Goal: Task Accomplishment & Management: Manage account settings

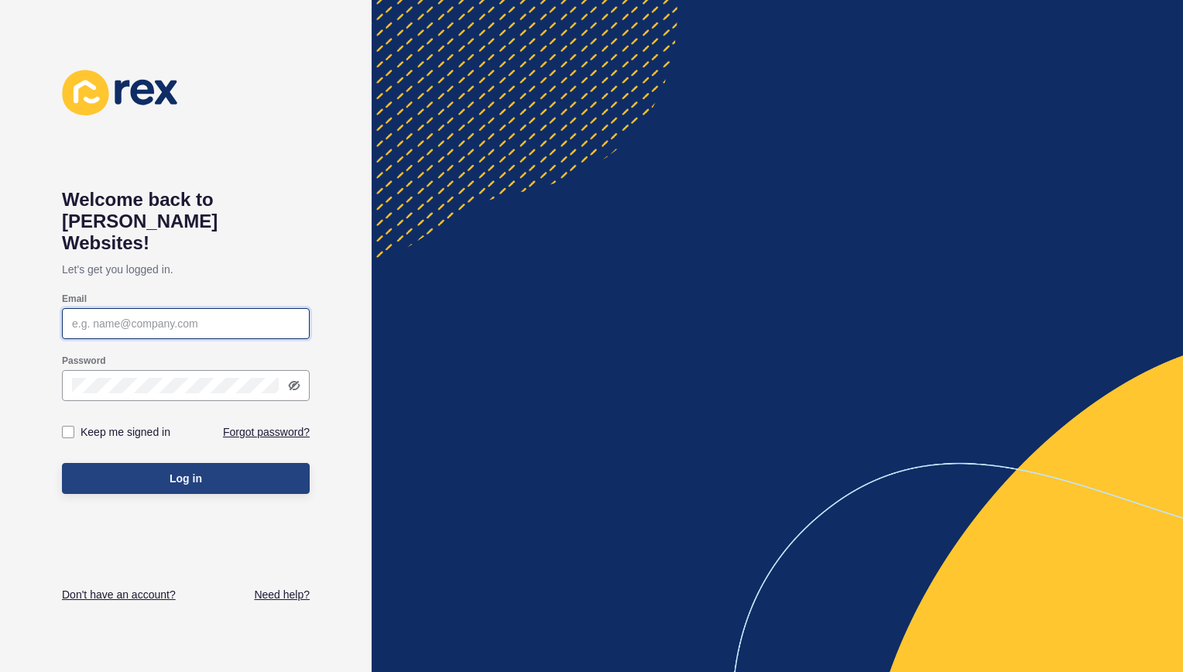
type input "[PERSON_NAME][EMAIL_ADDRESS][DOMAIN_NAME]"
click at [122, 463] on button "Log in" at bounding box center [186, 478] width 248 height 31
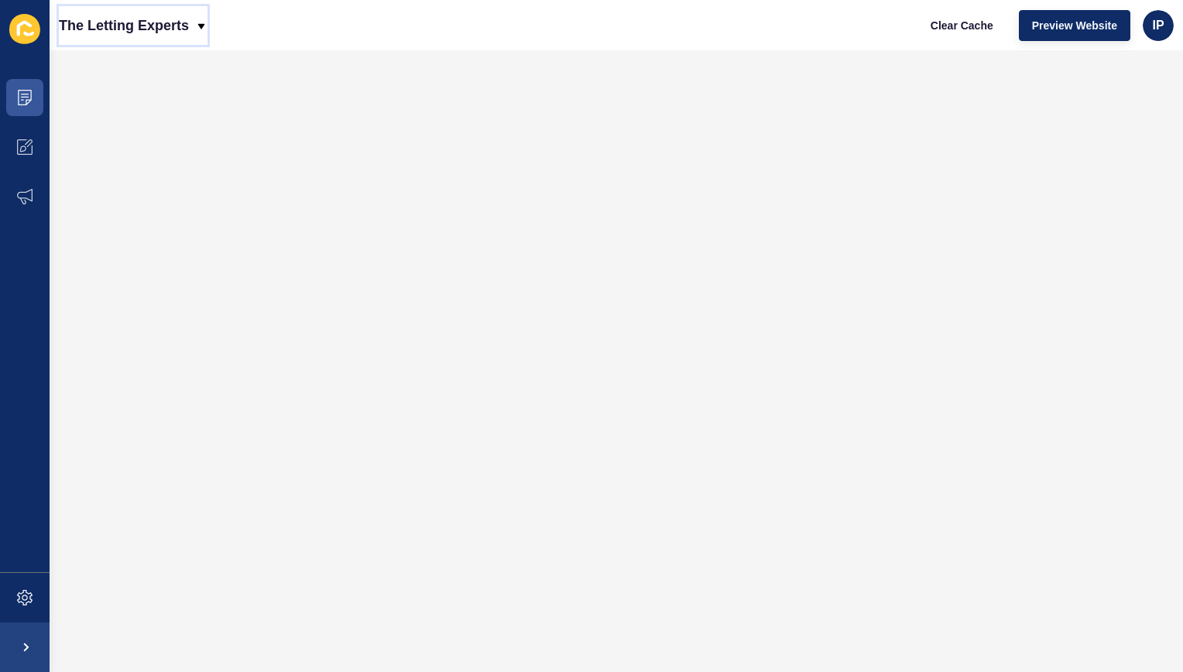
click at [201, 26] on icon at bounding box center [201, 25] width 7 height 5
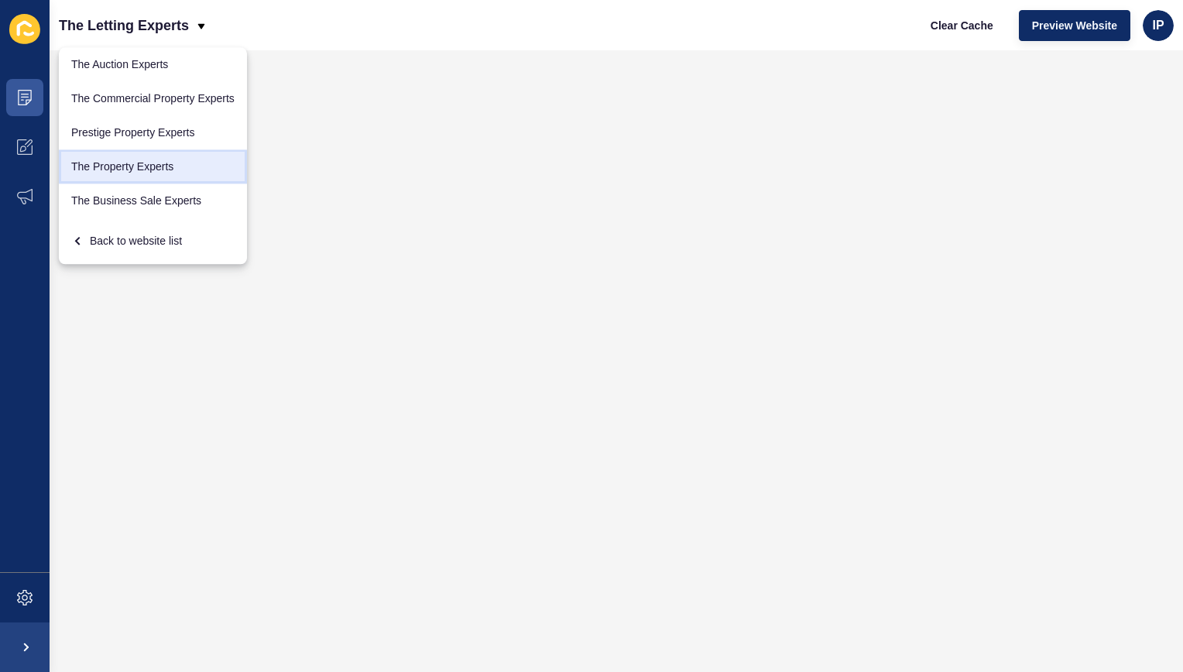
click at [135, 167] on link "The Property Experts" at bounding box center [153, 166] width 188 height 34
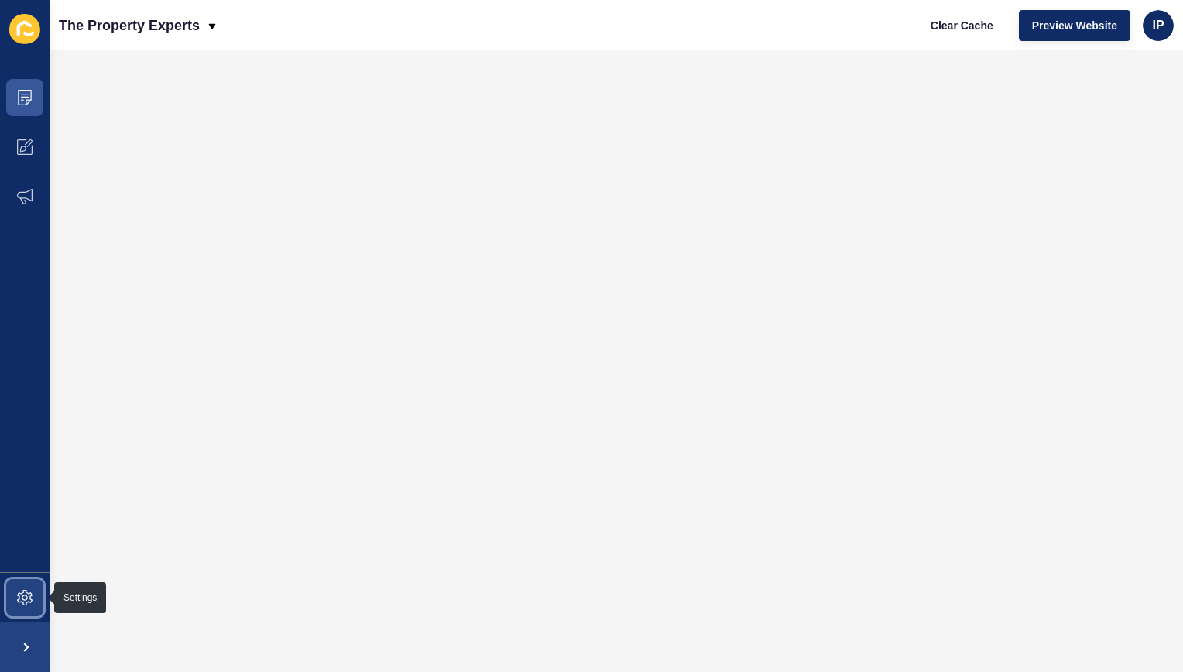
click at [22, 605] on icon at bounding box center [24, 597] width 15 height 15
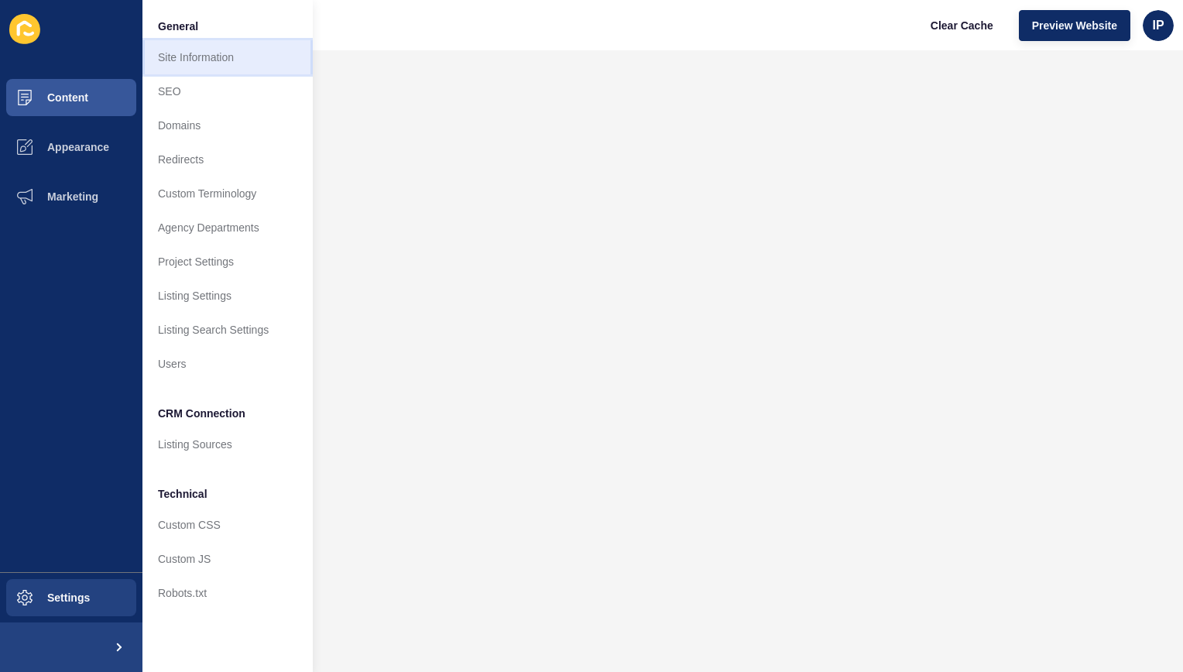
click at [194, 59] on link "Site Information" at bounding box center [227, 57] width 170 height 34
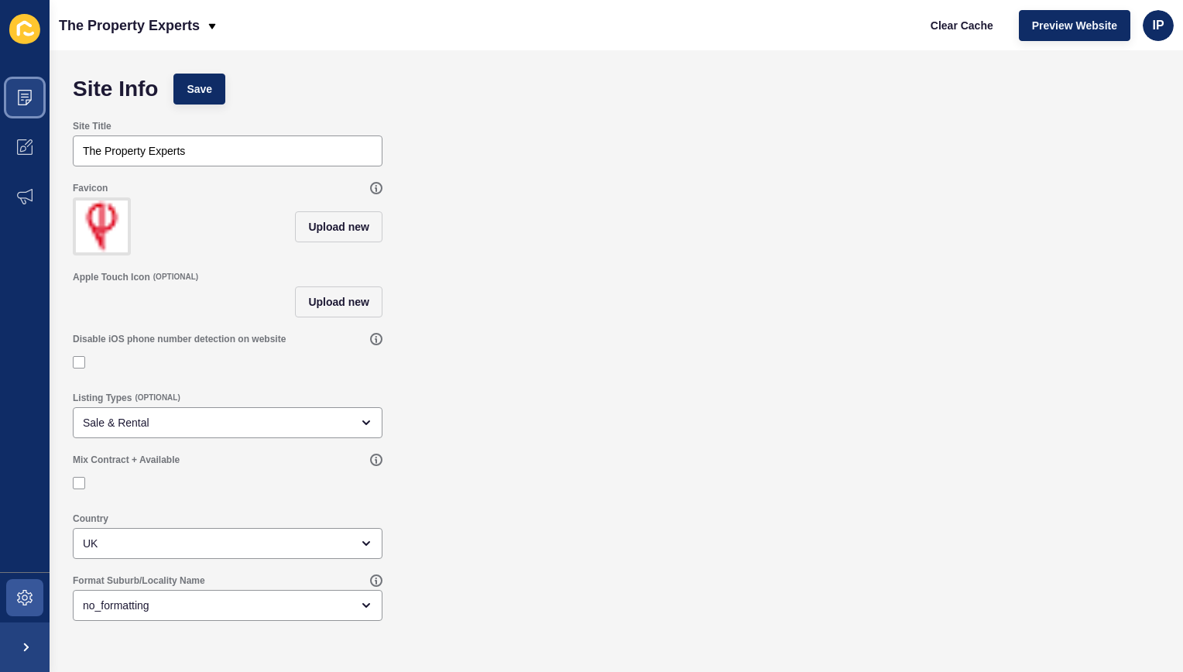
click at [25, 95] on icon at bounding box center [24, 97] width 15 height 15
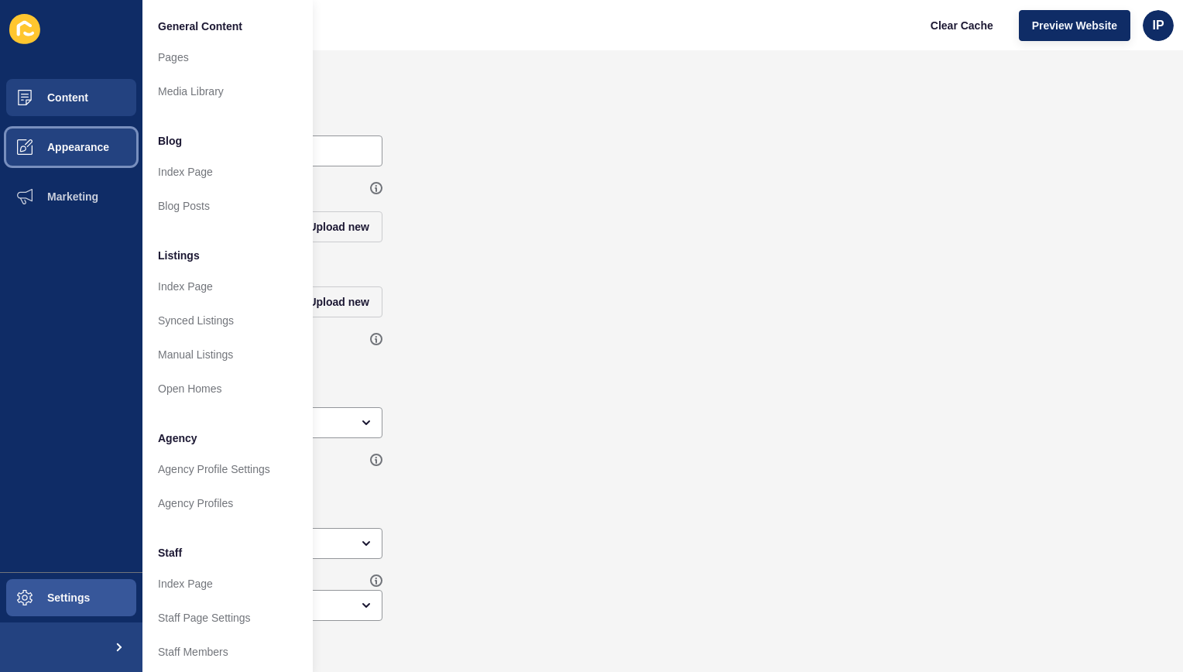
click at [82, 146] on span "Appearance" at bounding box center [53, 147] width 111 height 12
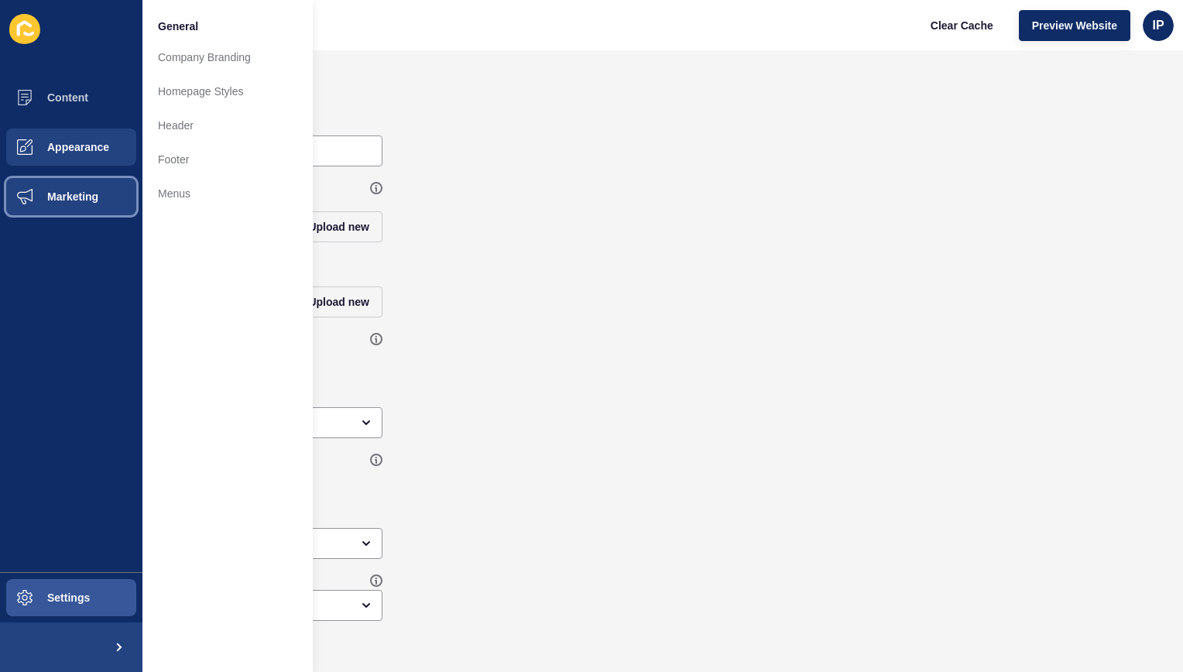
click at [69, 191] on span "Marketing" at bounding box center [48, 196] width 101 height 12
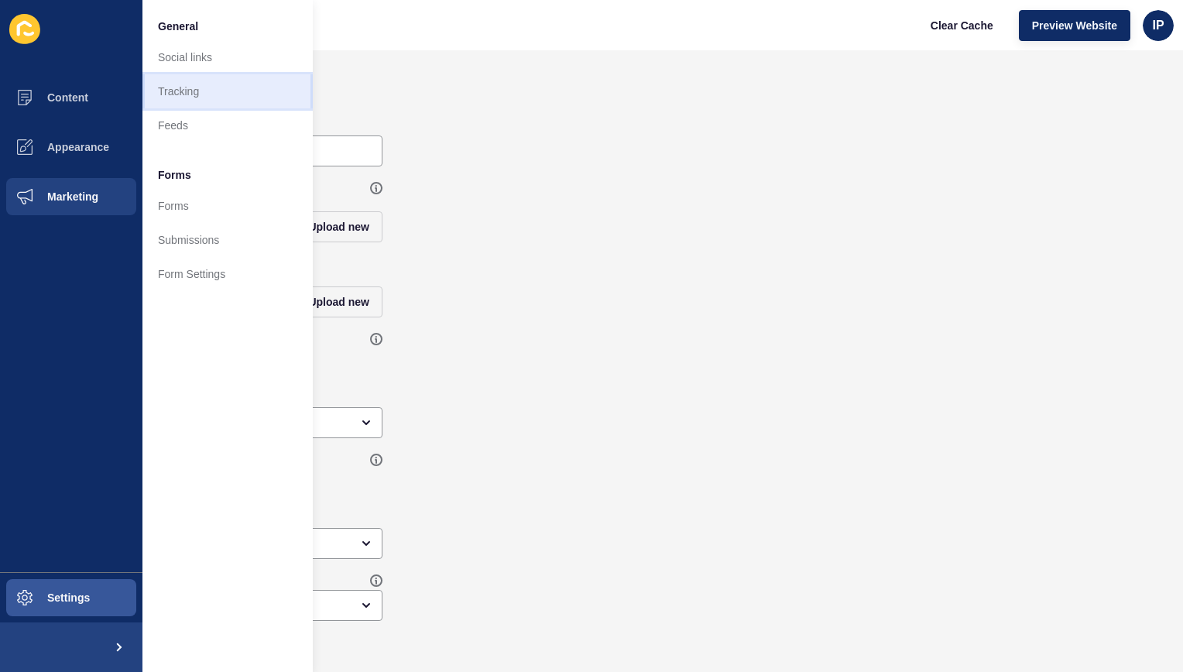
click at [167, 95] on link "Tracking" at bounding box center [227, 91] width 170 height 34
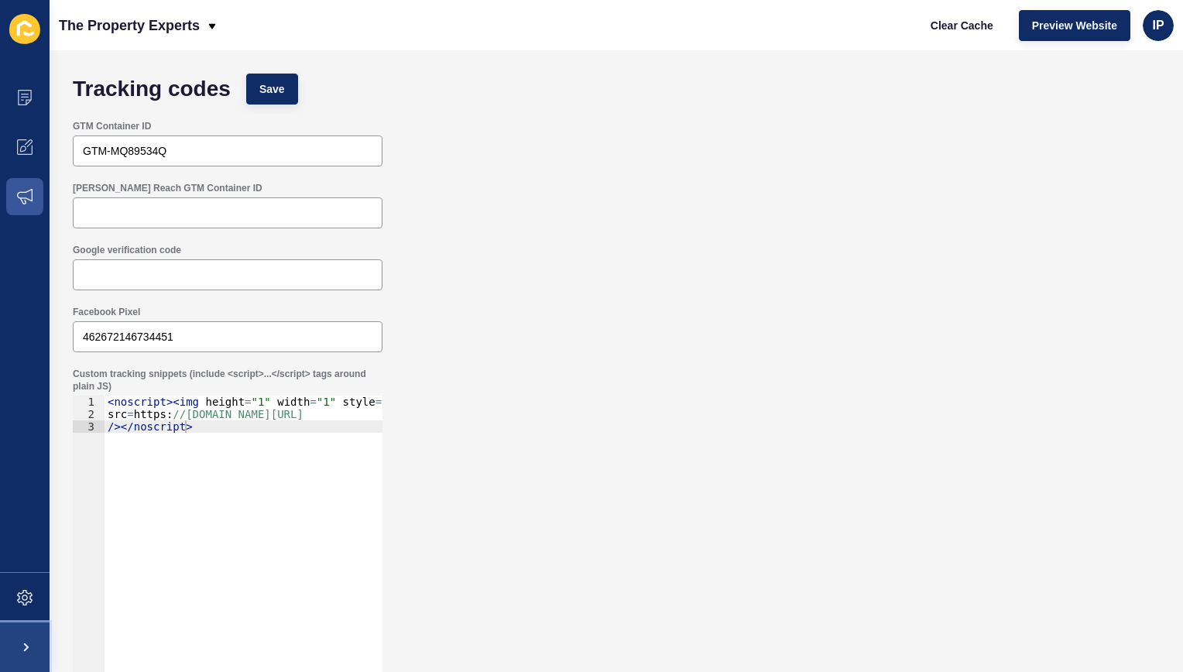
click at [20, 650] on span at bounding box center [25, 647] width 50 height 50
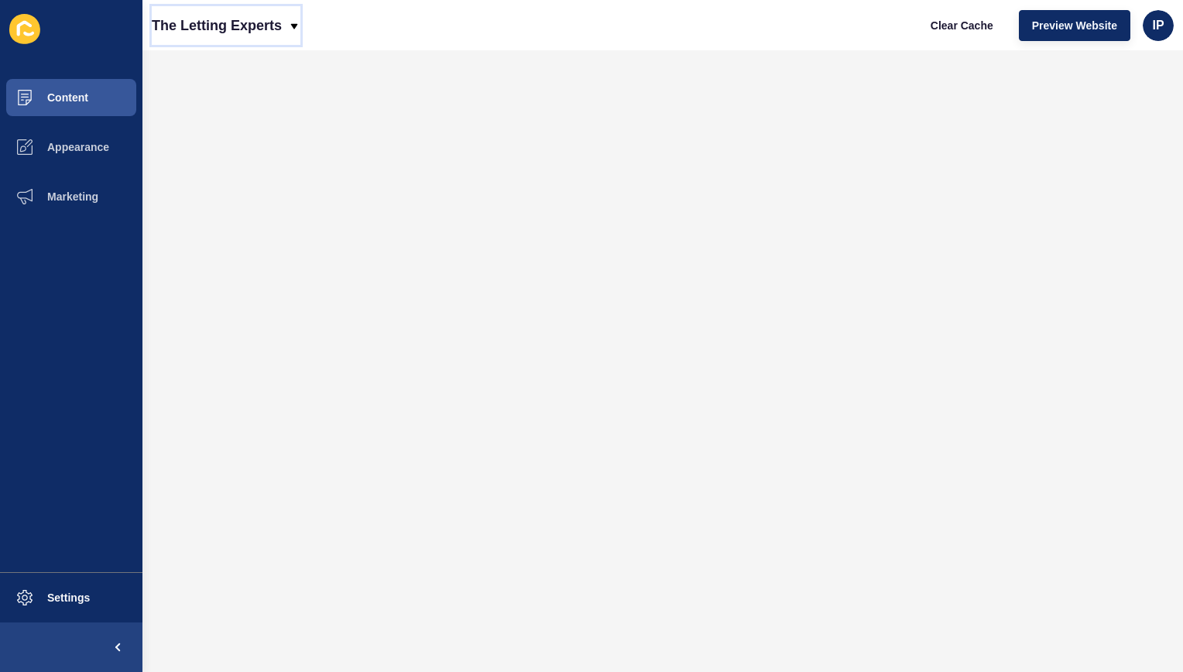
click at [242, 29] on p "The Letting Experts" at bounding box center [217, 25] width 130 height 39
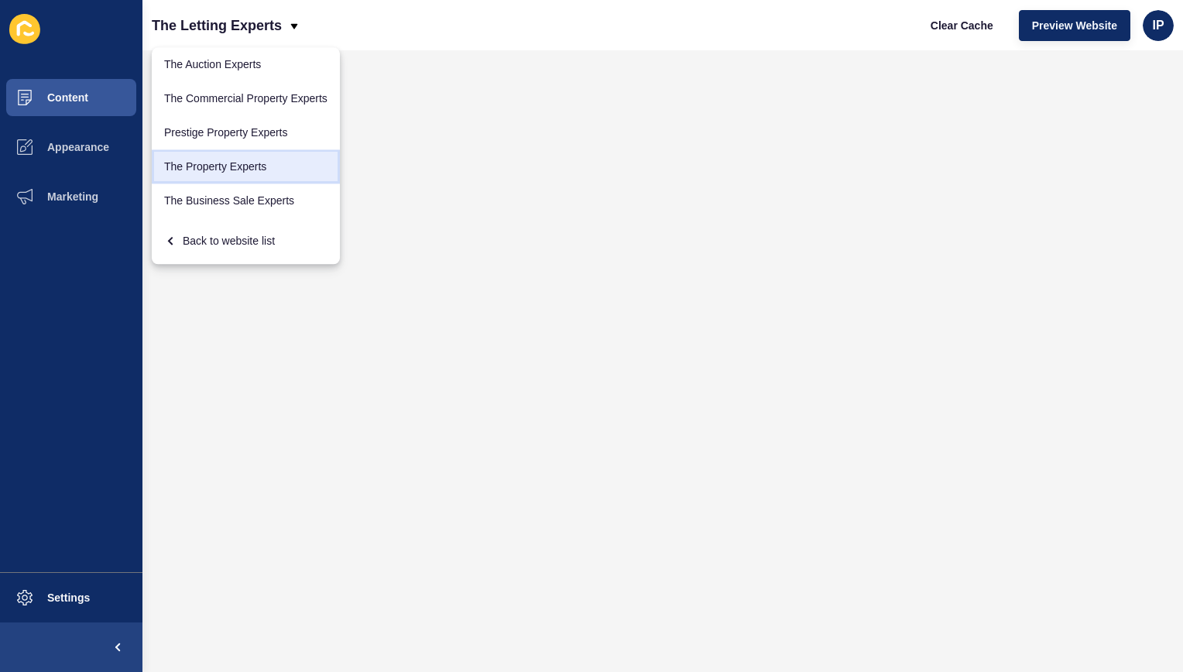
click at [249, 167] on link "The Property Experts" at bounding box center [246, 166] width 188 height 34
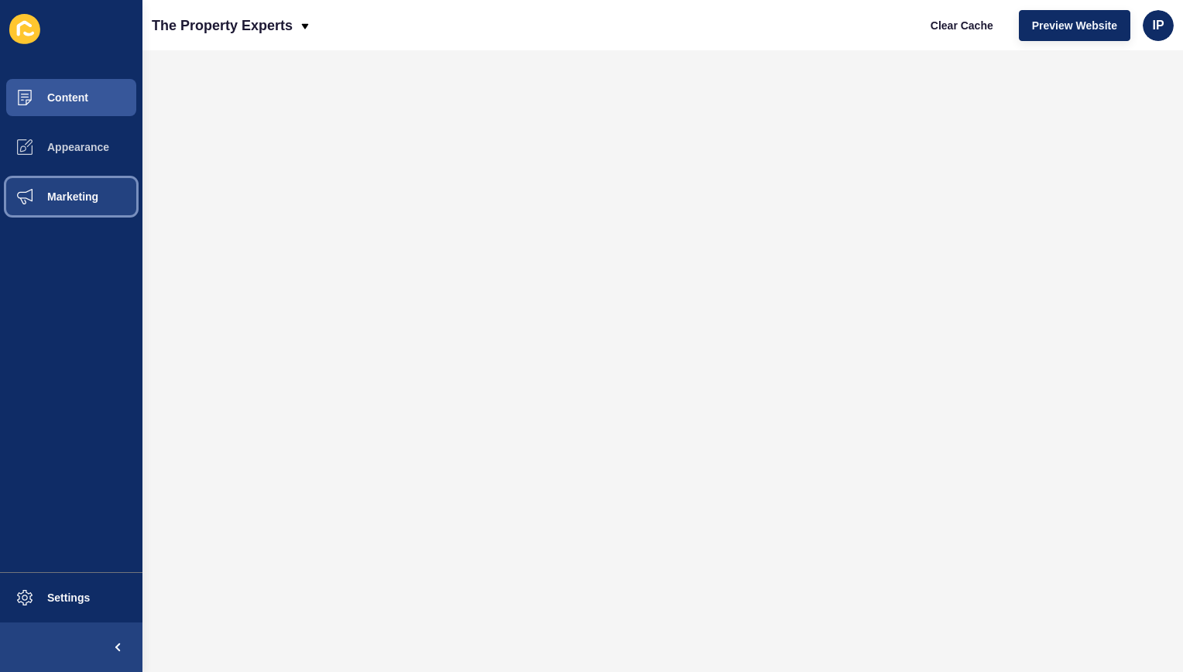
click at [87, 194] on span "Marketing" at bounding box center [48, 196] width 101 height 12
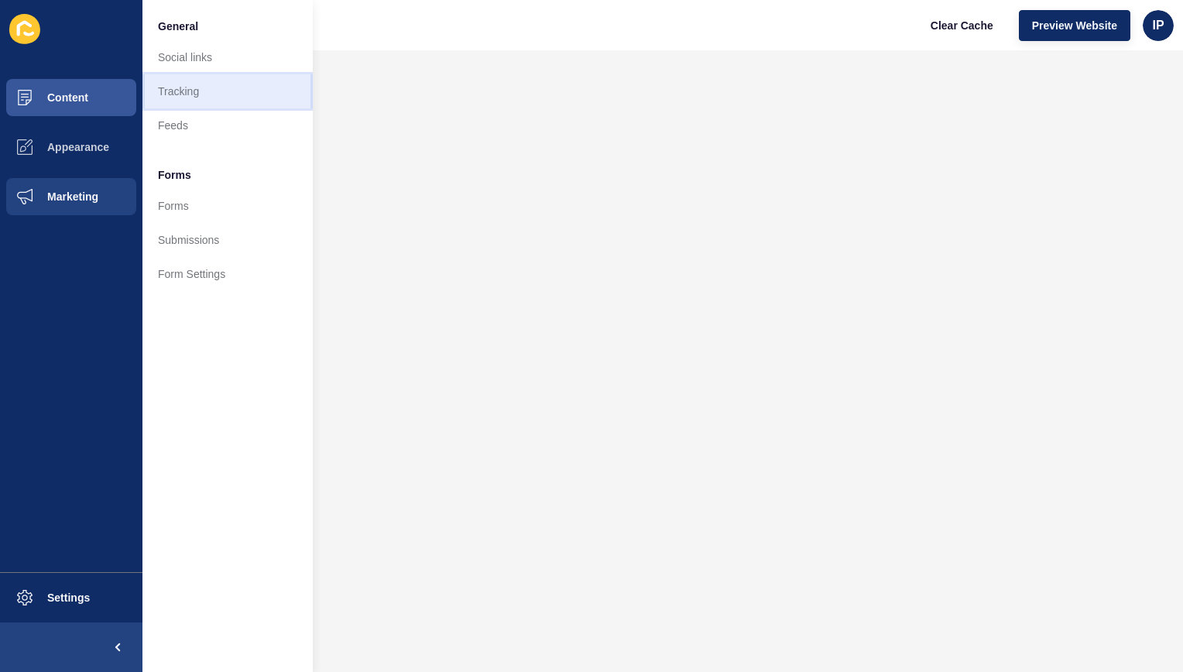
click at [198, 84] on link "Tracking" at bounding box center [227, 91] width 170 height 34
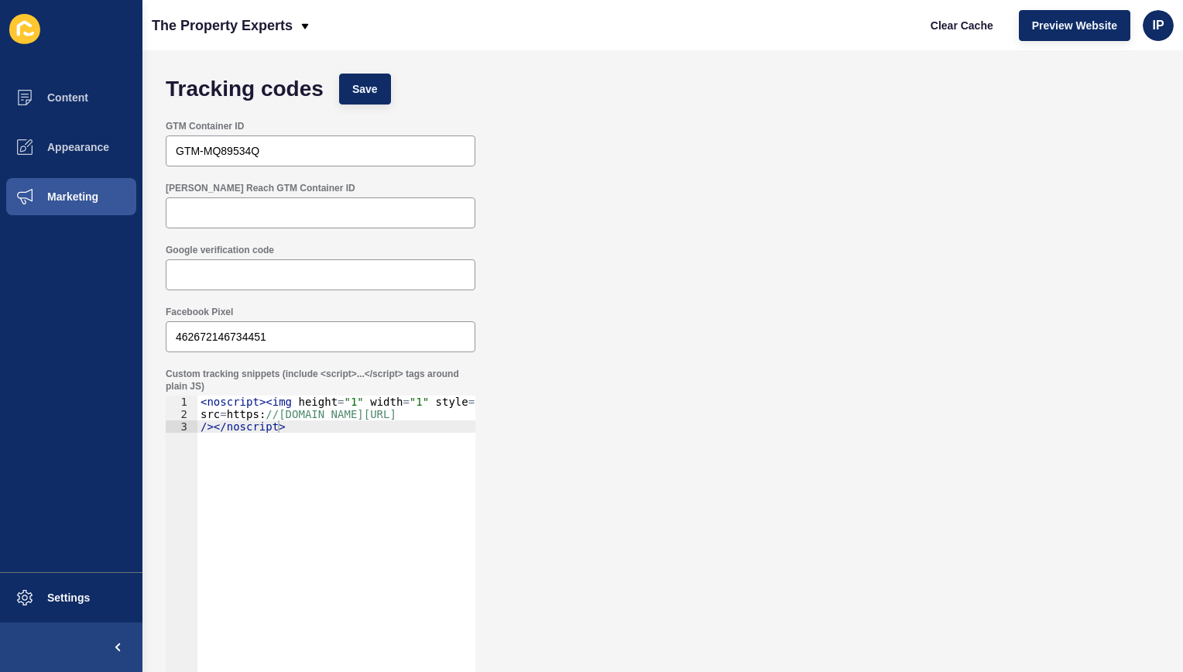
type textarea "/></noscript>"
click at [307, 427] on div "< noscript > < img height = "1" width = "1" style = "display:none" src = https …" at bounding box center [417, 557] width 441 height 323
paste textarea "</script>"
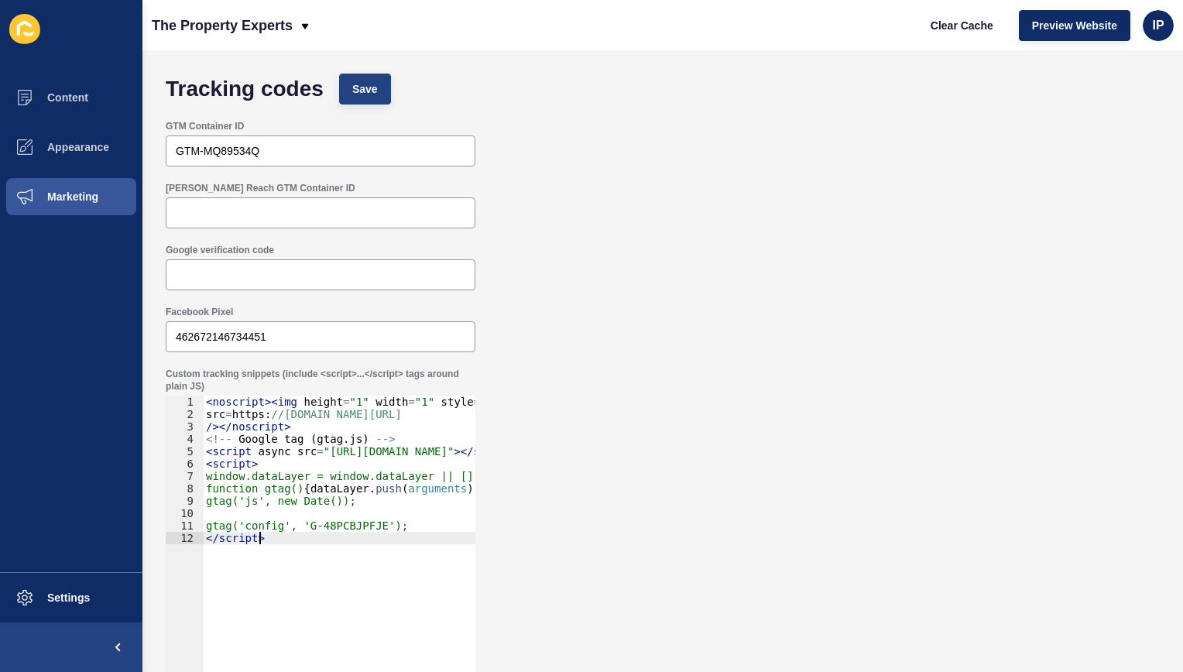
type textarea "</script>"
click at [366, 101] on button "Save" at bounding box center [365, 89] width 52 height 31
click at [958, 23] on span "Clear Cache" at bounding box center [962, 25] width 63 height 15
click at [359, 84] on span "Save" at bounding box center [365, 88] width 26 height 15
click at [1082, 27] on span "Preview Website" at bounding box center [1074, 25] width 85 height 15
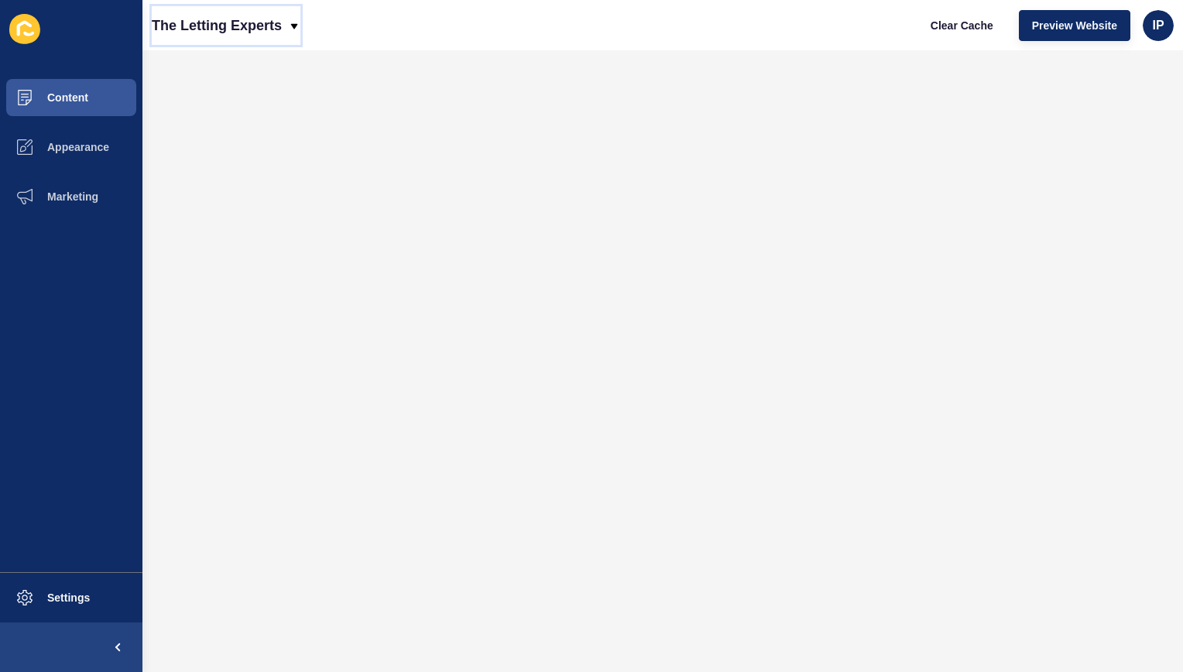
click at [267, 19] on p "The Letting Experts" at bounding box center [217, 25] width 130 height 39
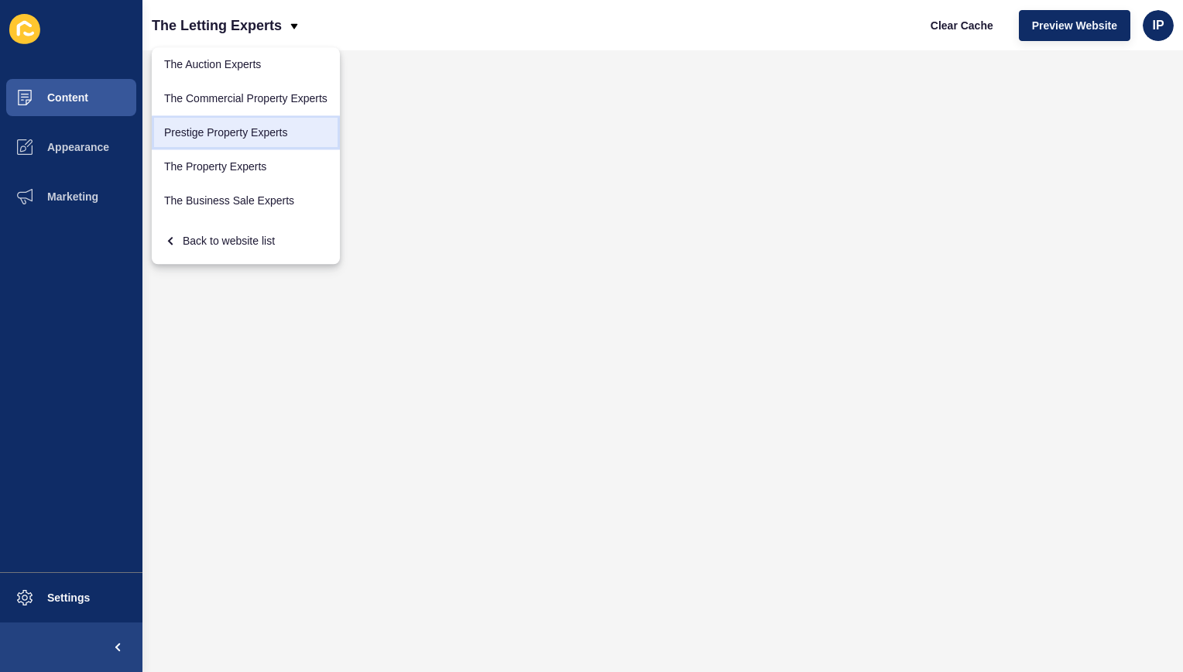
click at [235, 144] on link "Prestige Property Experts" at bounding box center [246, 132] width 188 height 34
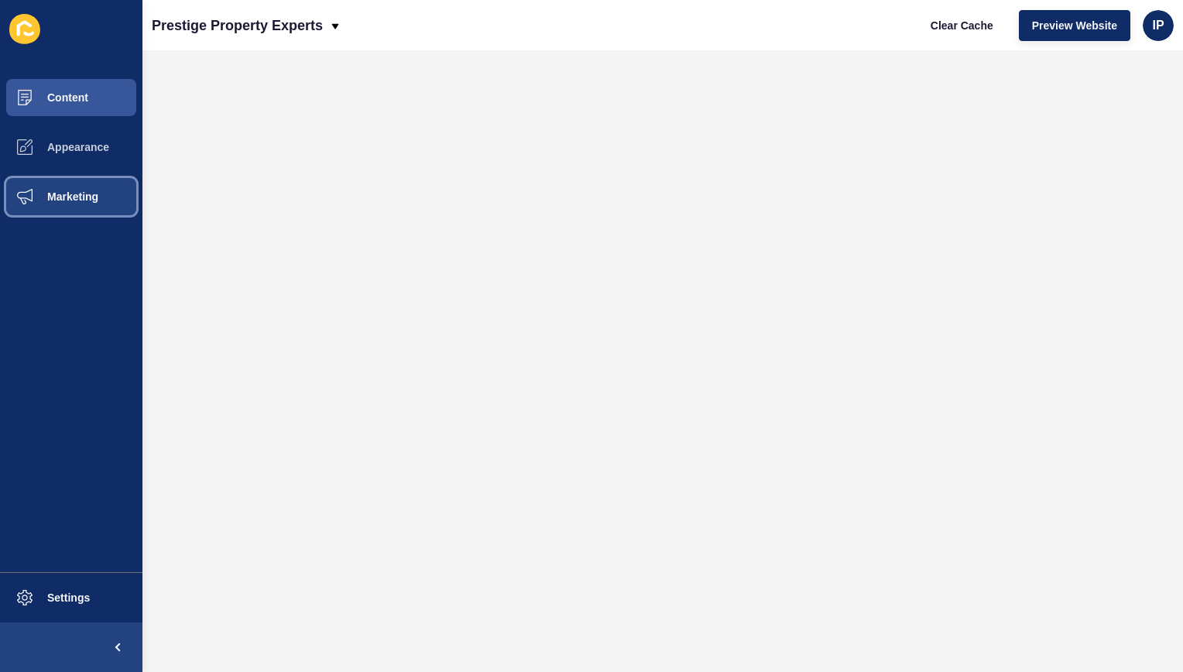
click at [81, 203] on button "Marketing" at bounding box center [71, 197] width 142 height 50
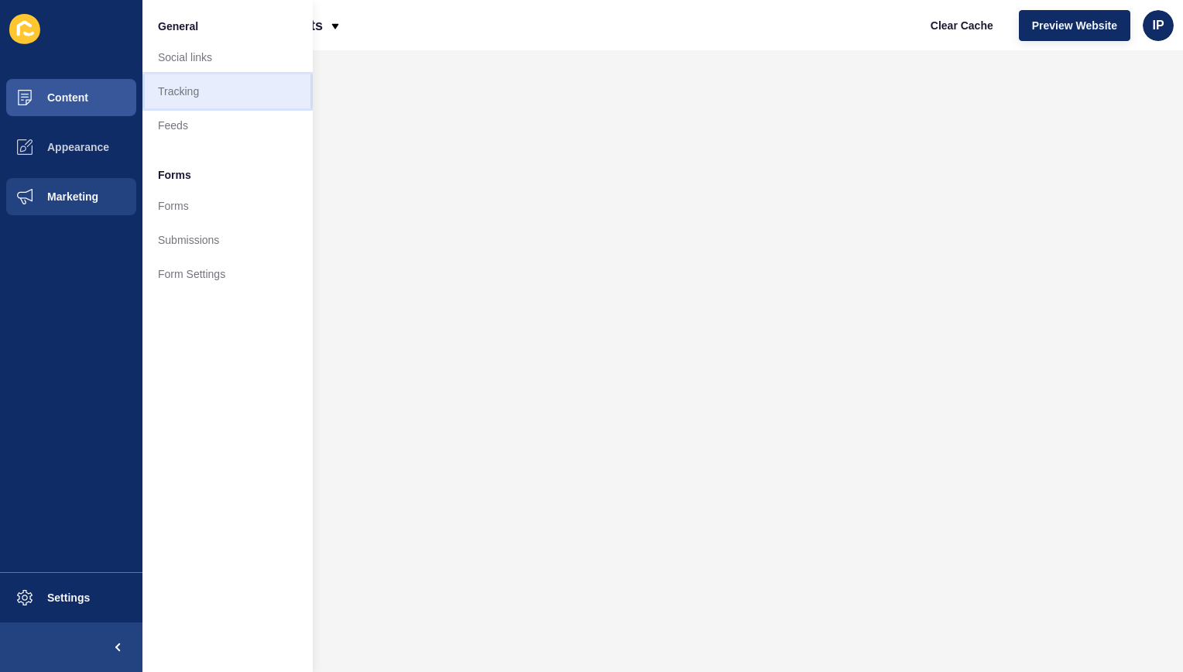
click at [197, 85] on link "Tracking" at bounding box center [227, 91] width 170 height 34
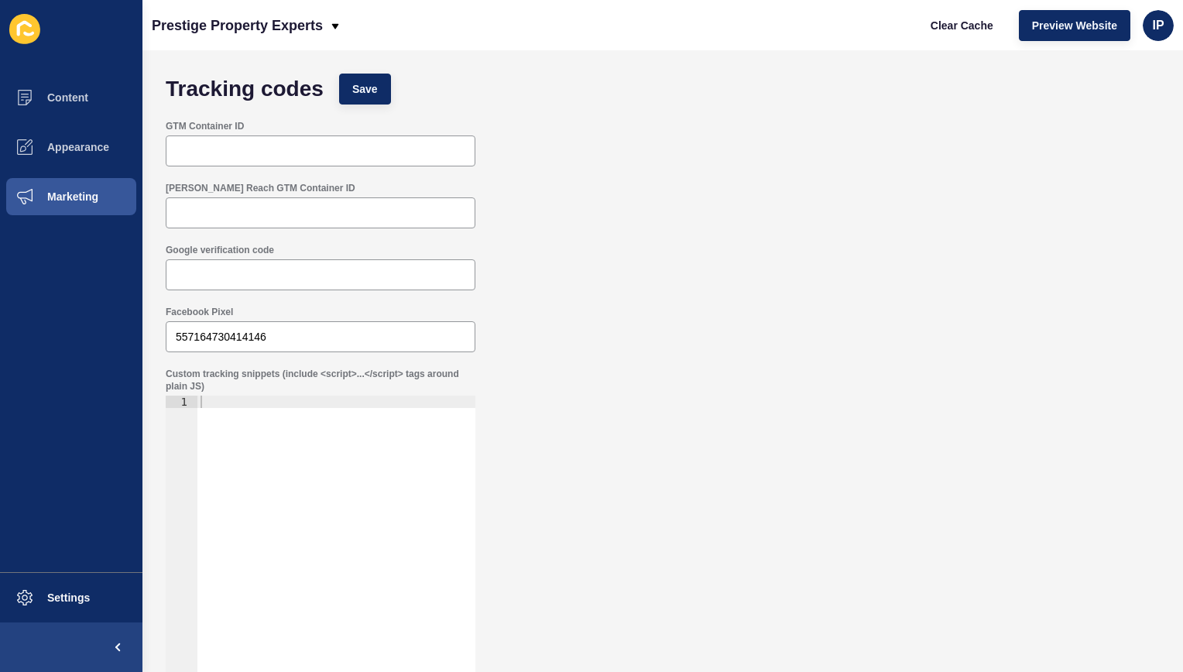
click at [250, 469] on div at bounding box center [336, 563] width 278 height 334
paste textarea "</script>"
type textarea "</script>"
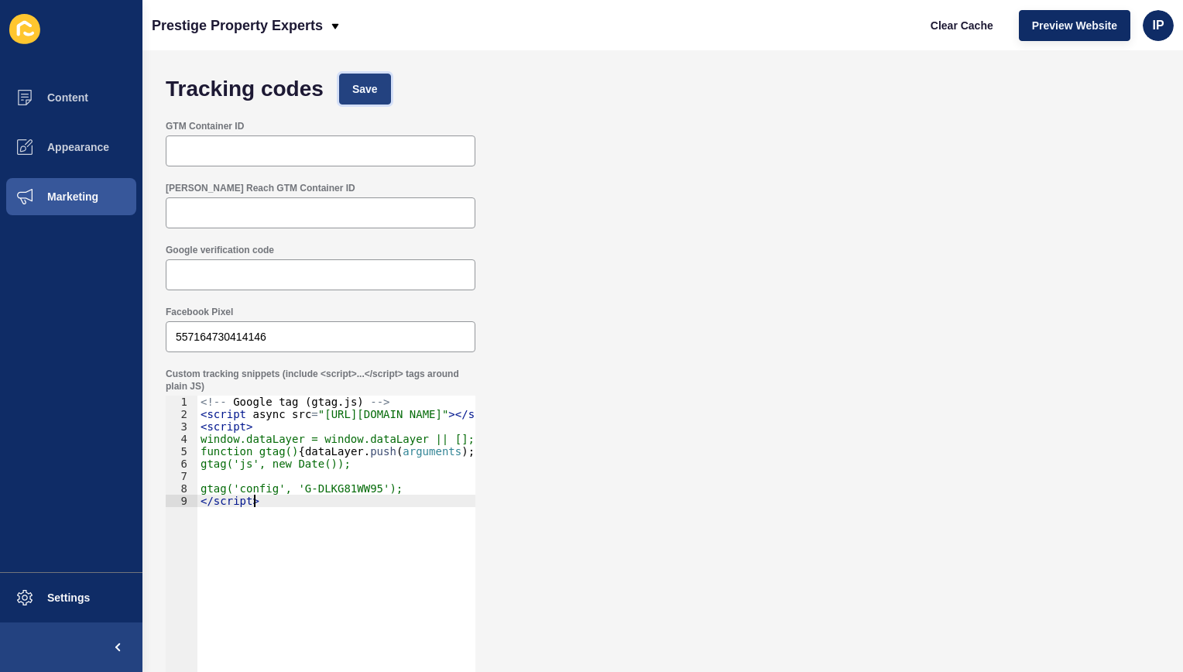
click at [339, 95] on button "Save" at bounding box center [365, 89] width 52 height 31
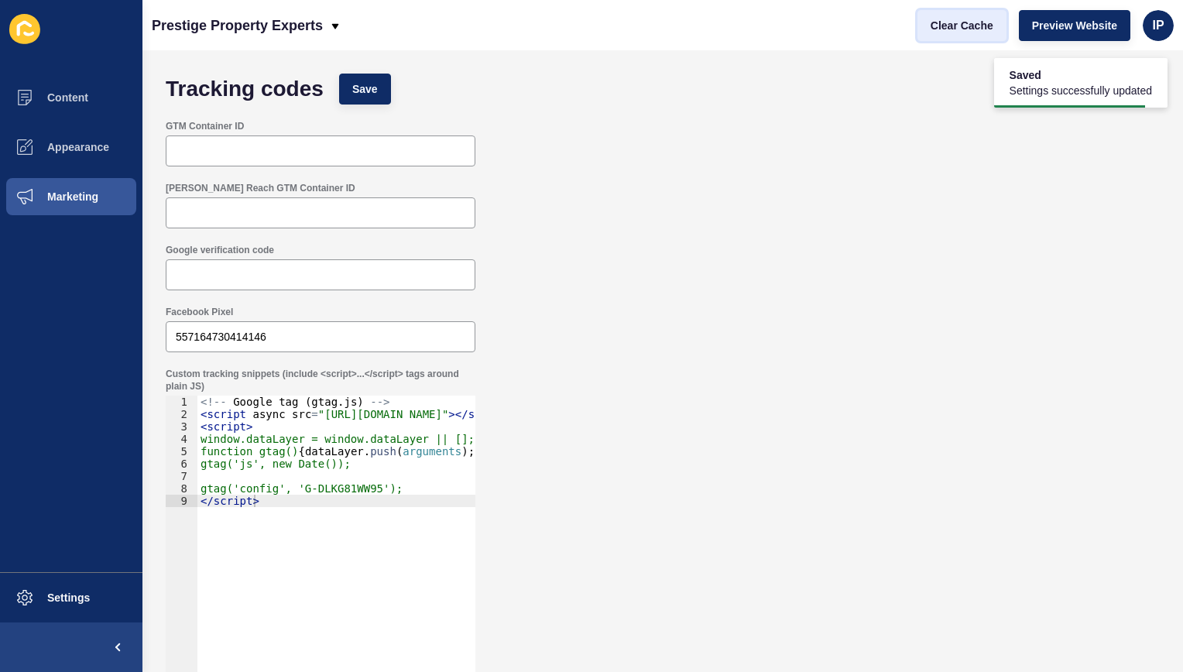
click at [974, 29] on span "Clear Cache" at bounding box center [962, 25] width 63 height 15
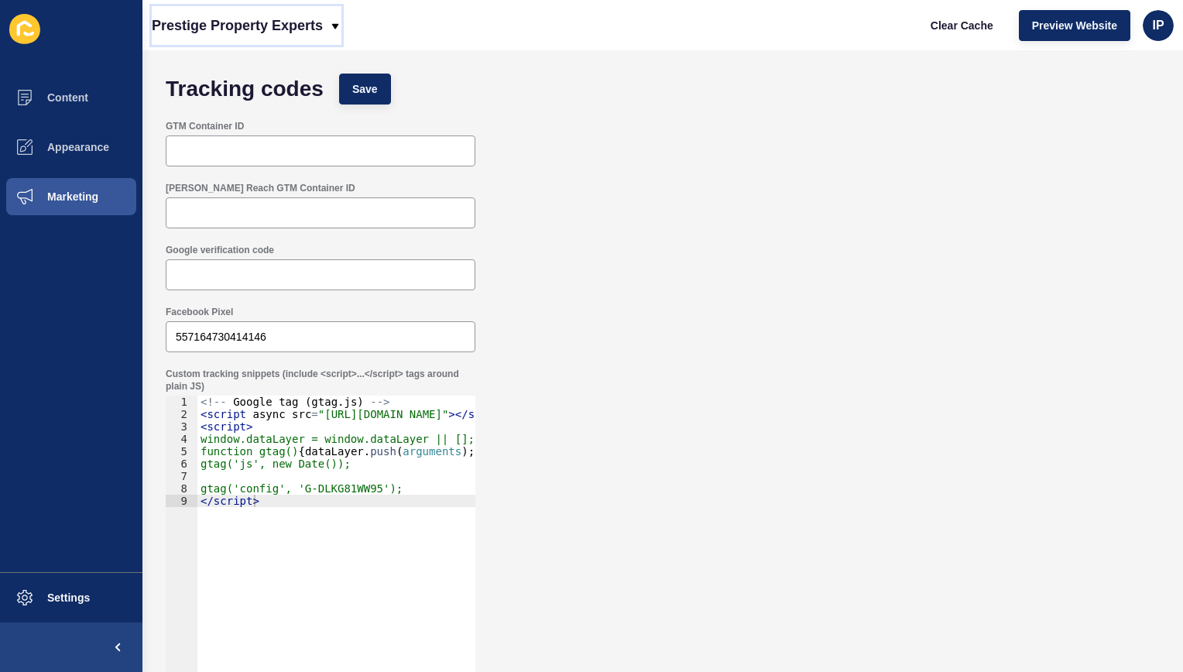
click at [317, 35] on p "Prestige Property Experts" at bounding box center [237, 25] width 171 height 39
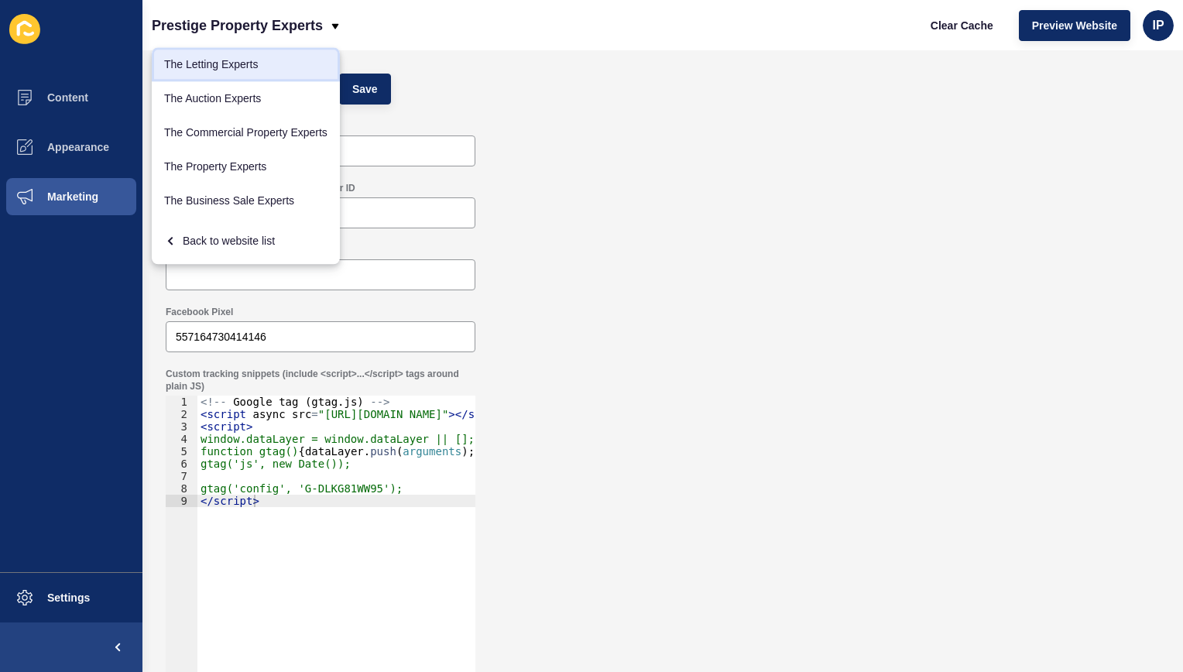
click at [231, 67] on link "The Letting Experts" at bounding box center [246, 64] width 188 height 34
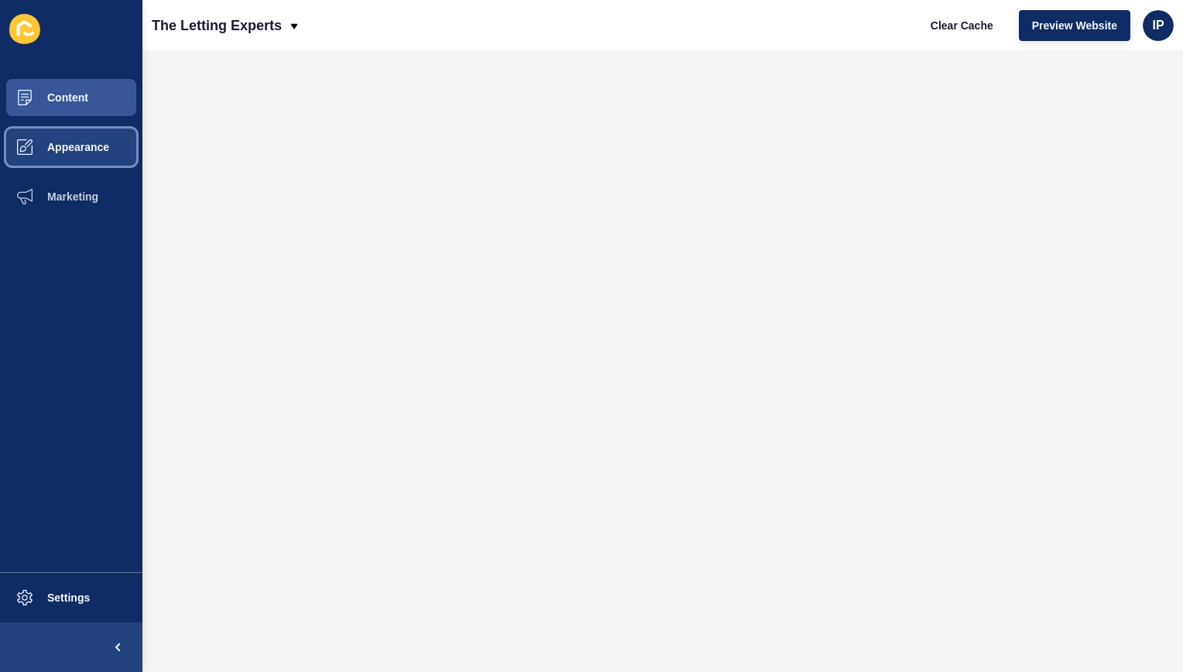
click at [99, 152] on span "Appearance" at bounding box center [53, 147] width 111 height 12
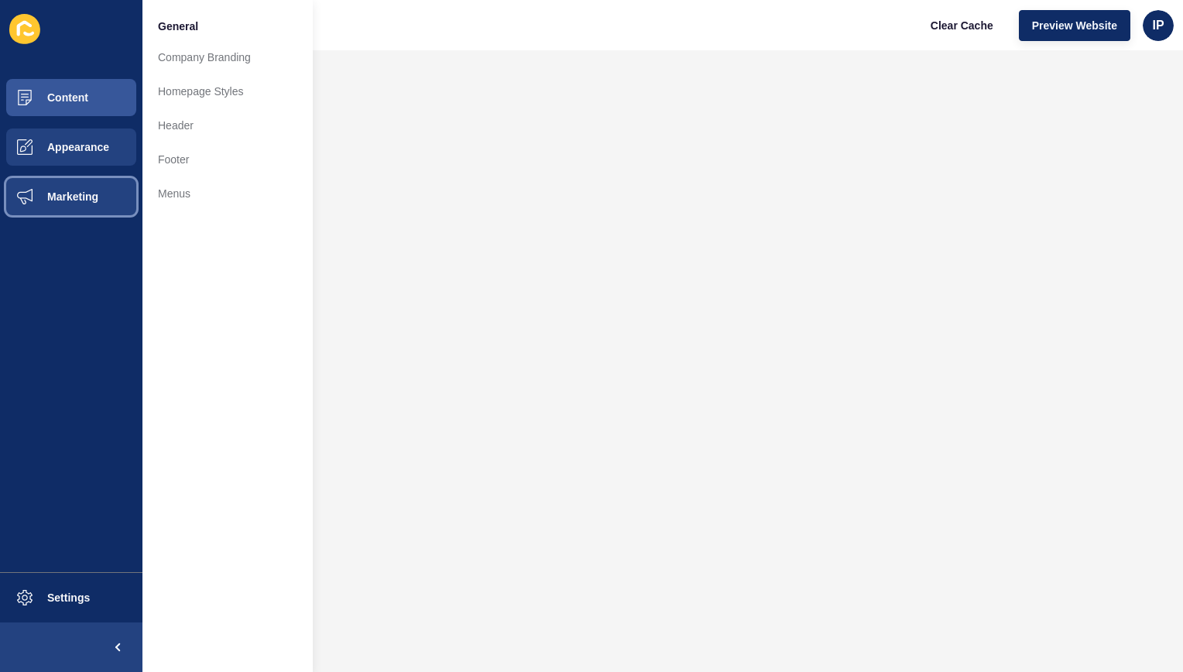
click at [81, 206] on button "Marketing" at bounding box center [71, 197] width 142 height 50
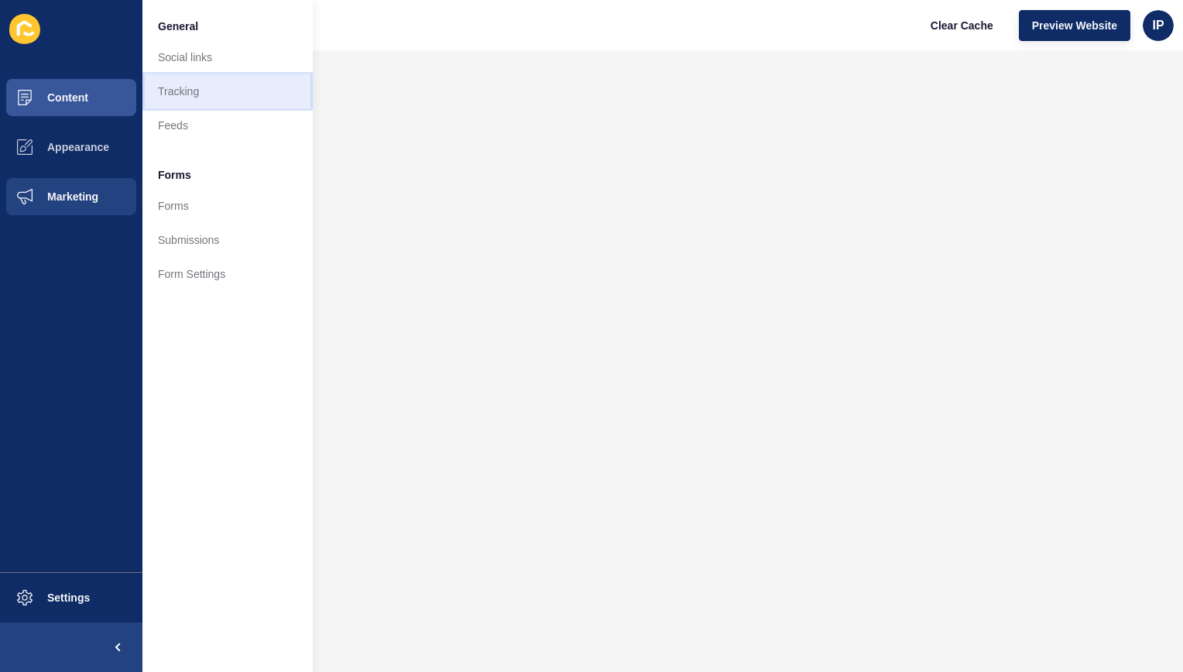
click at [223, 90] on link "Tracking" at bounding box center [227, 91] width 170 height 34
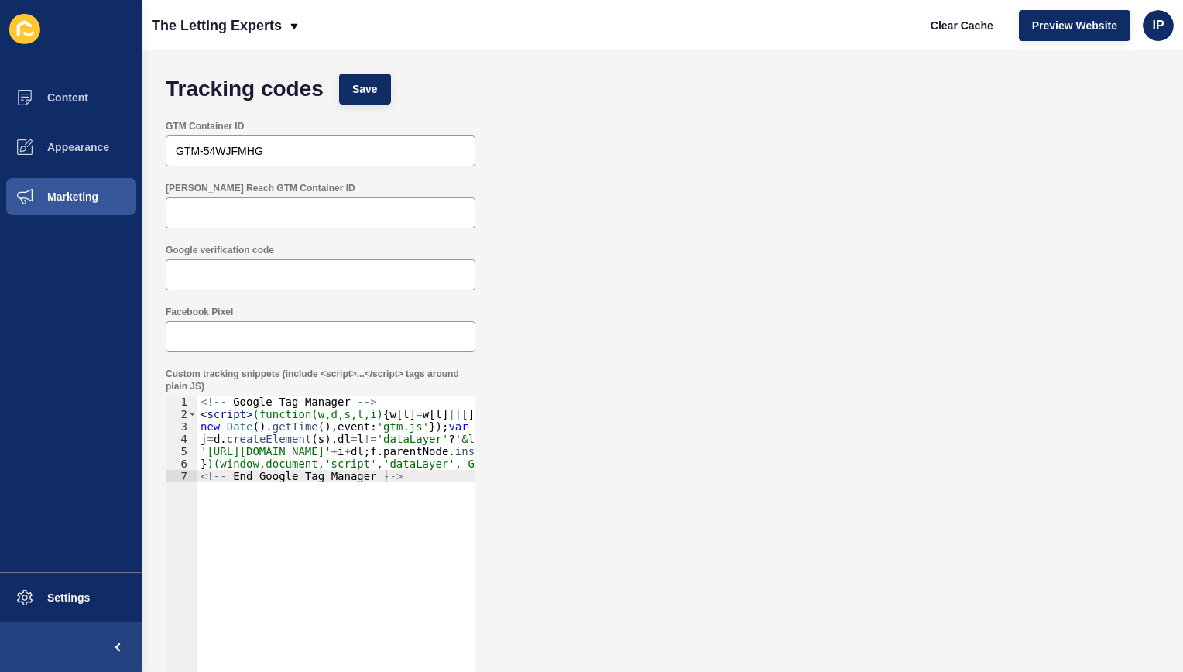
type textarea "<!-- End Google Tag Manager -->"
click at [410, 485] on div "<!-- Google Tag Manager --> < script > (function(w,d,s,l,i) { w [ l ] = w [ l ]…" at bounding box center [444, 557] width 495 height 323
paste textarea "</script>"
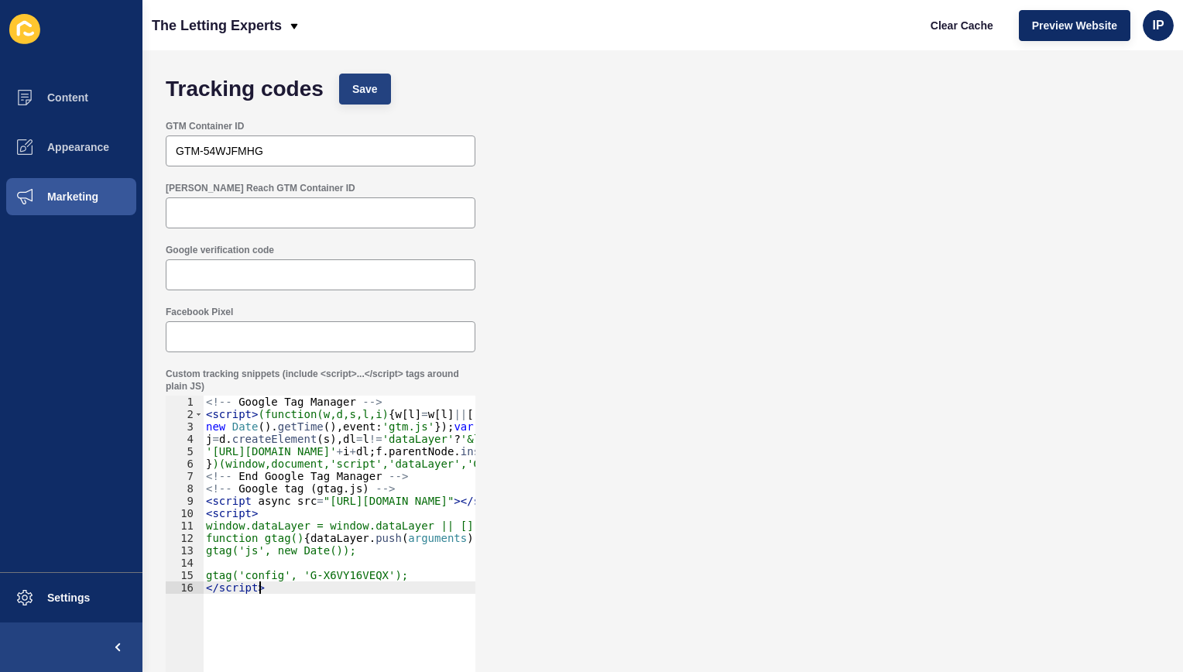
type textarea "</script>"
click at [355, 90] on span "Save" at bounding box center [365, 88] width 26 height 15
click at [985, 29] on span "Clear Cache" at bounding box center [962, 25] width 63 height 15
click at [216, 12] on p "The Letting Experts" at bounding box center [217, 25] width 130 height 39
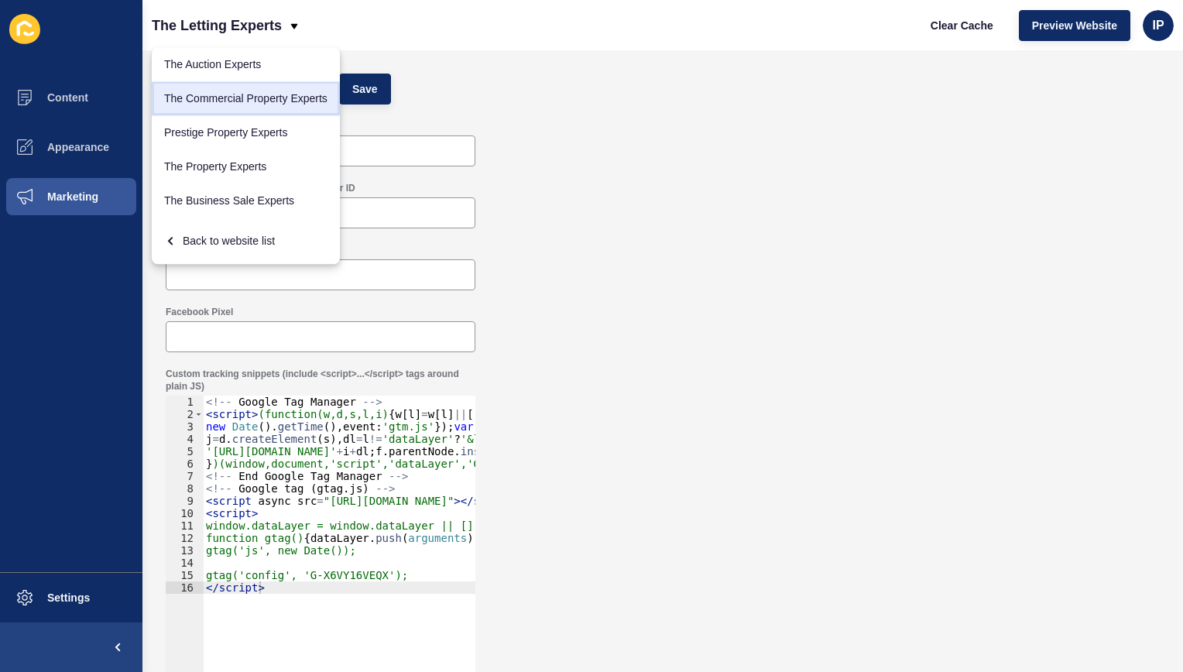
click at [252, 101] on link "The Commercial Property Experts" at bounding box center [246, 98] width 188 height 34
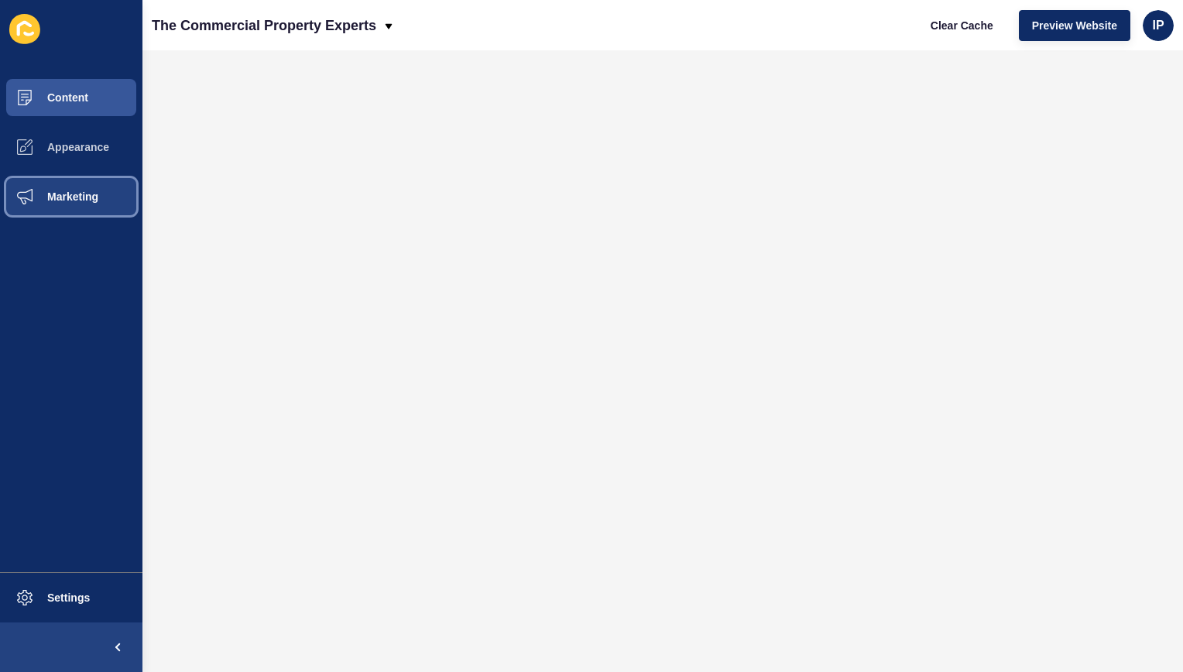
click at [87, 188] on button "Marketing" at bounding box center [71, 197] width 142 height 50
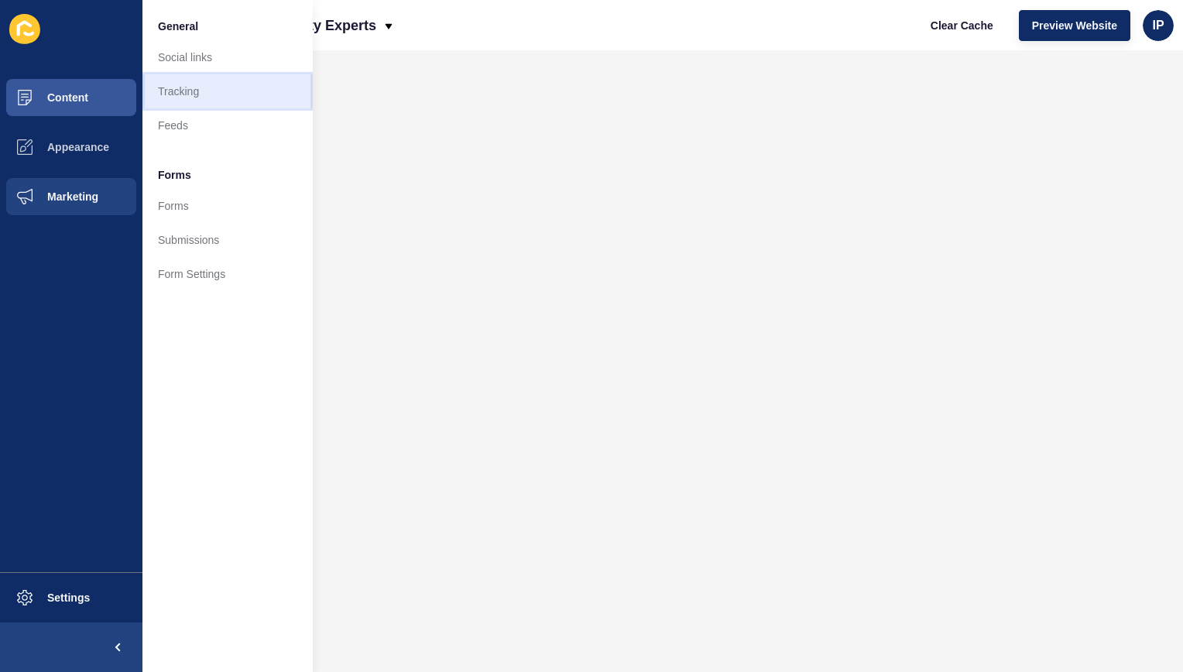
click at [203, 88] on link "Tracking" at bounding box center [227, 91] width 170 height 34
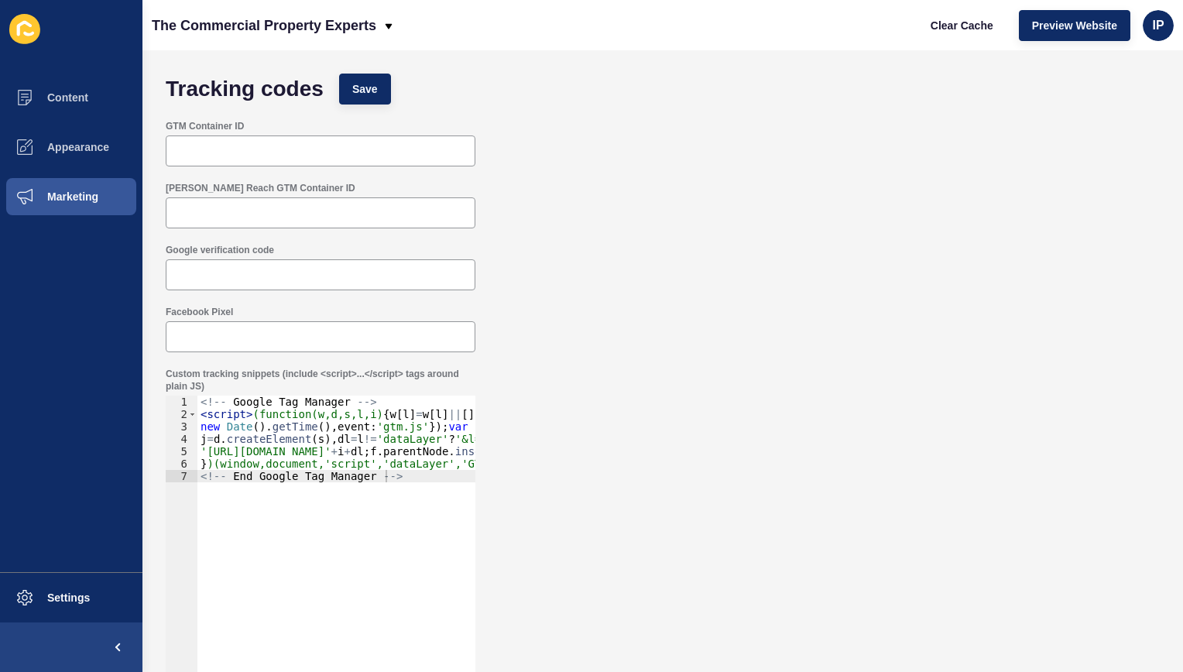
type textarea "<!-- End Google Tag Manager -->"
click at [411, 476] on div "<!-- Google Tag Manager --> < script > (function(w,d,s,l,i) { w [ l ] = w [ l ]…" at bounding box center [444, 557] width 495 height 323
paste textarea "</script>"
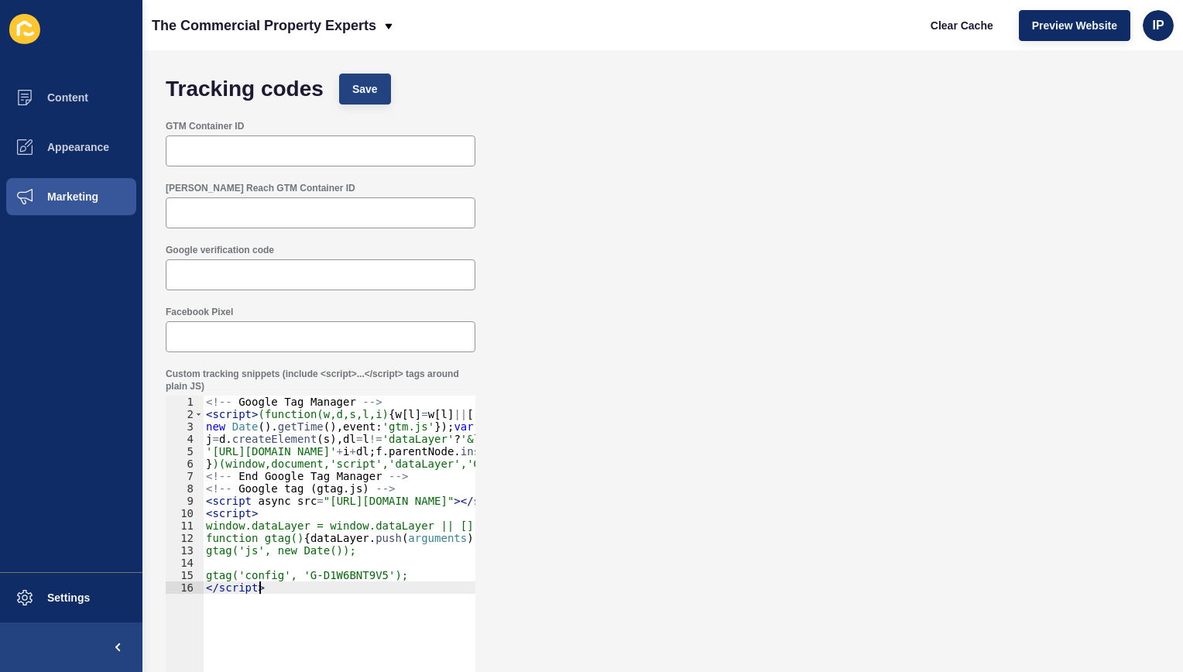
type textarea "</script>"
click at [365, 87] on span "Save" at bounding box center [365, 88] width 26 height 15
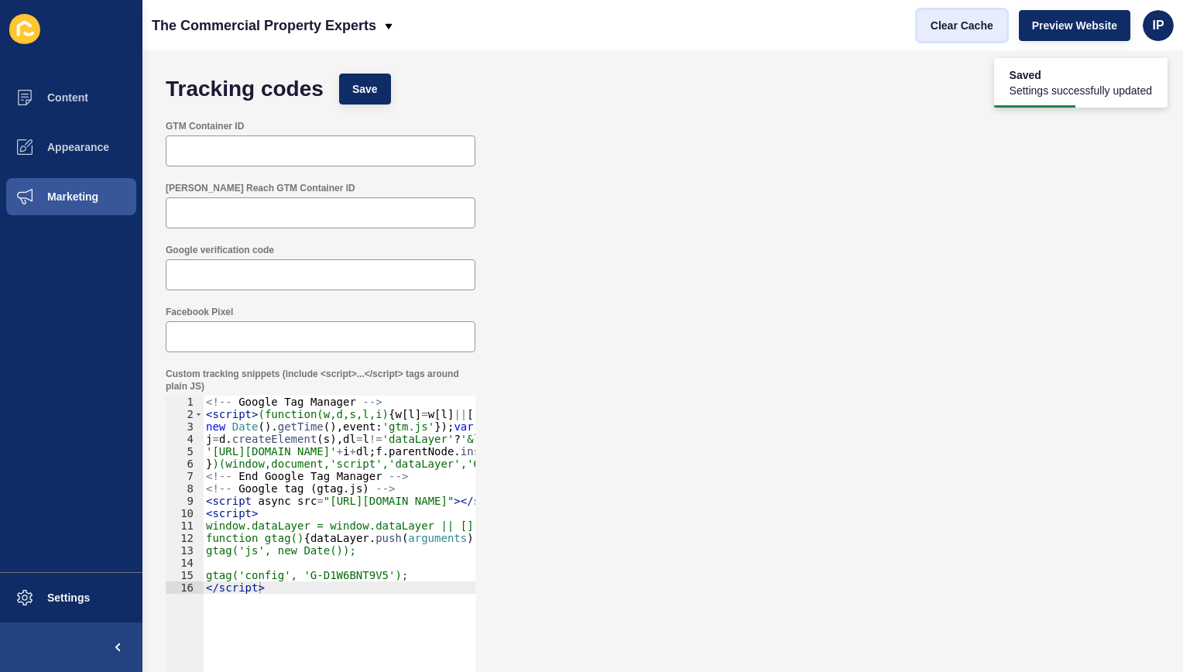
click at [968, 25] on span "Clear Cache" at bounding box center [962, 25] width 63 height 15
click at [298, 15] on p "The Commercial Property Experts" at bounding box center [264, 25] width 225 height 39
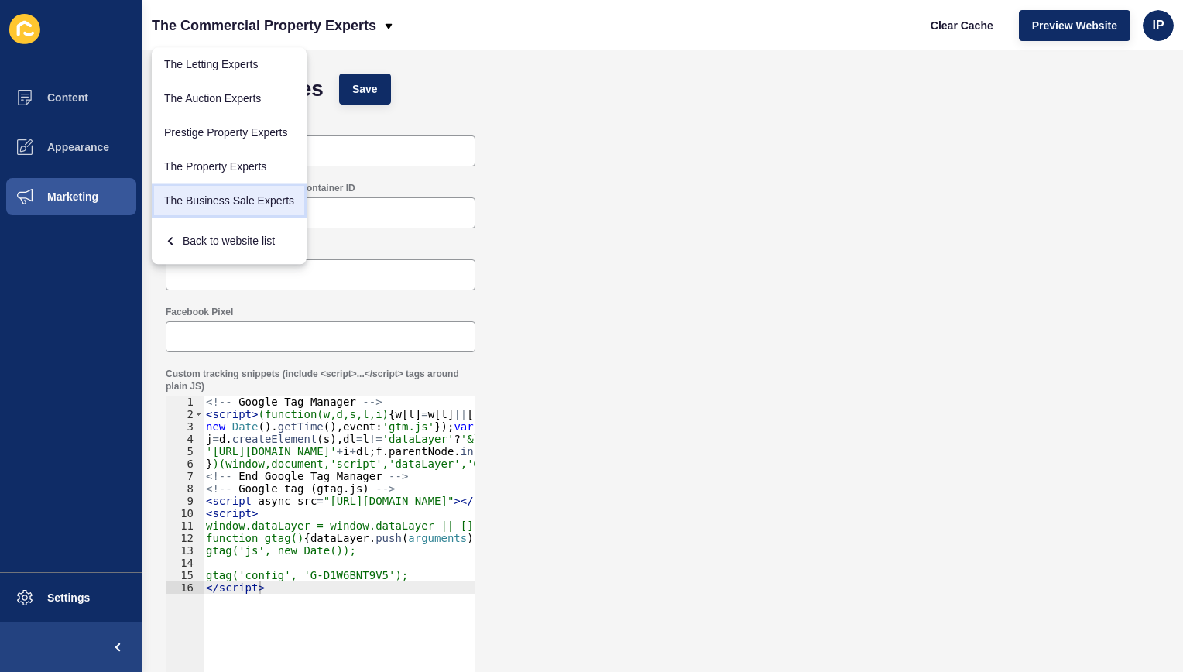
click at [234, 206] on link "The Business Sale Experts" at bounding box center [229, 200] width 155 height 34
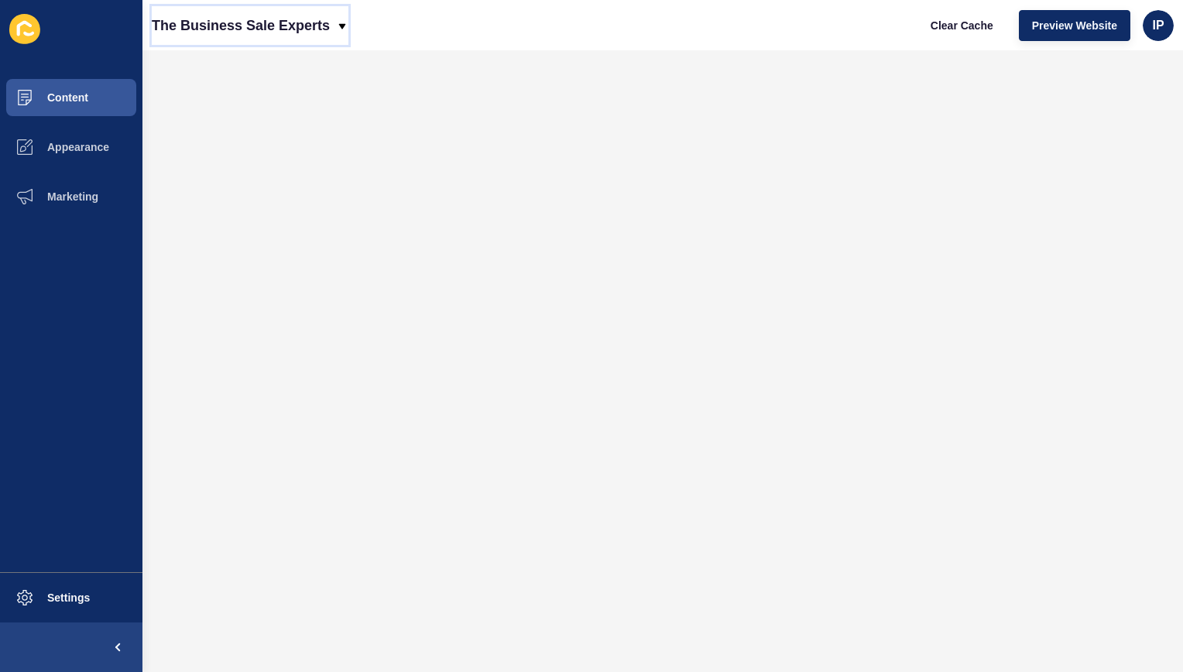
drag, startPoint x: 334, startPoint y: 22, endPoint x: 149, endPoint y: 29, distance: 185.1
click at [149, 29] on div "The Business Sale Experts Clear Cache Preview Website IP" at bounding box center [662, 25] width 1040 height 50
drag, startPoint x: 149, startPoint y: 29, endPoint x: 331, endPoint y: 30, distance: 181.2
click at [331, 30] on div "The Business Sale Experts Clear Cache Preview Website IP" at bounding box center [662, 25] width 1040 height 50
copy p "The Business Sale Experts"
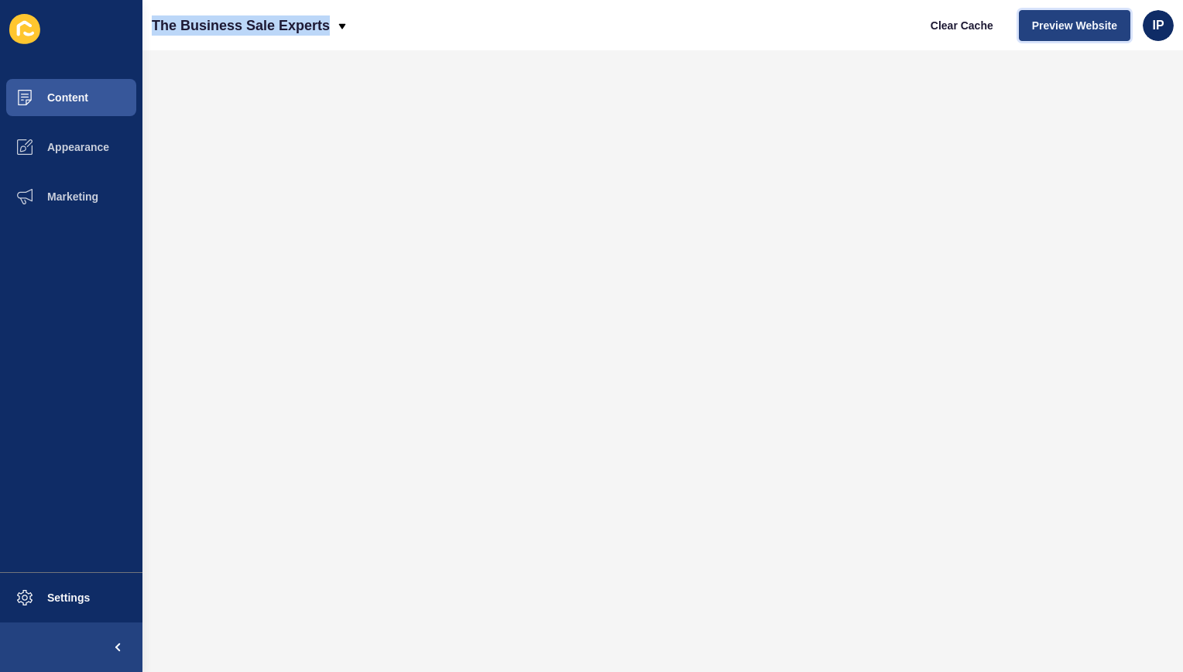
click at [1044, 26] on span "Preview Website" at bounding box center [1074, 25] width 85 height 15
click at [87, 194] on span "Marketing" at bounding box center [48, 196] width 101 height 12
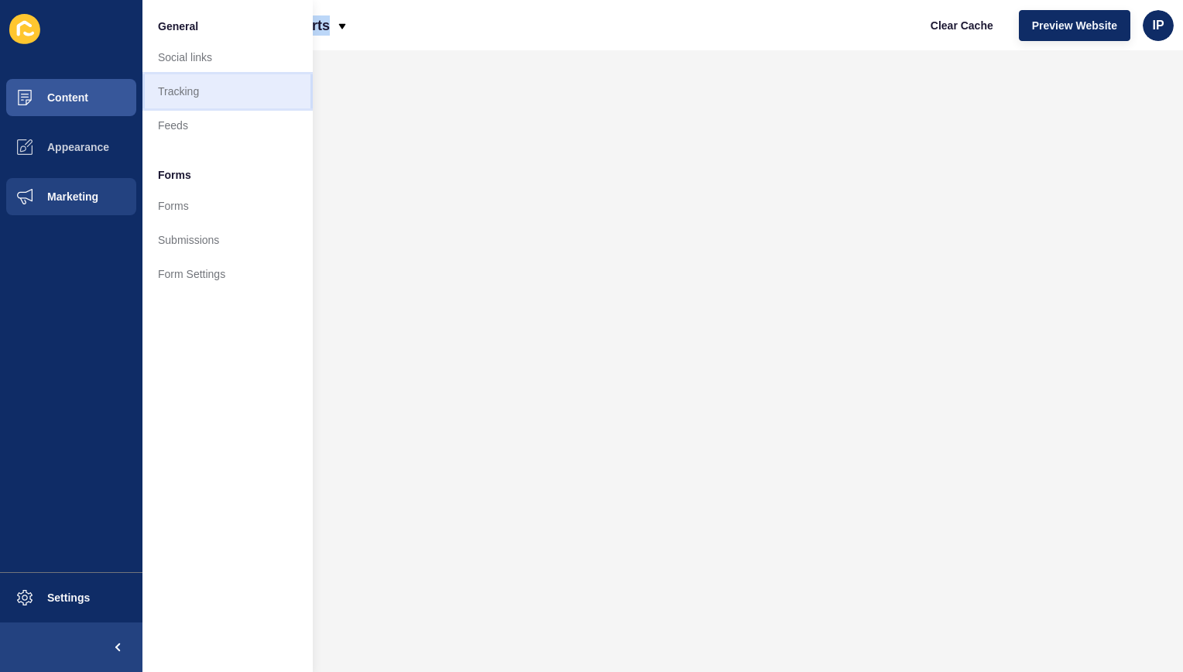
click at [235, 87] on link "Tracking" at bounding box center [227, 91] width 170 height 34
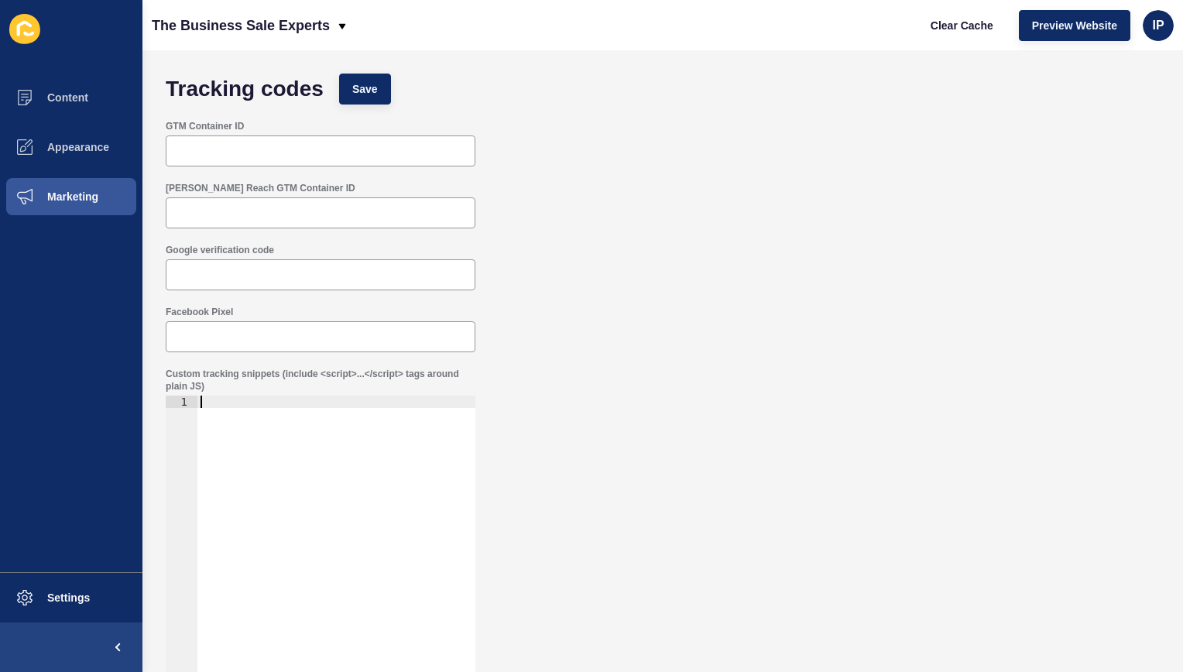
click at [234, 454] on div at bounding box center [336, 563] width 278 height 334
paste textarea "</script>"
type textarea "</script>"
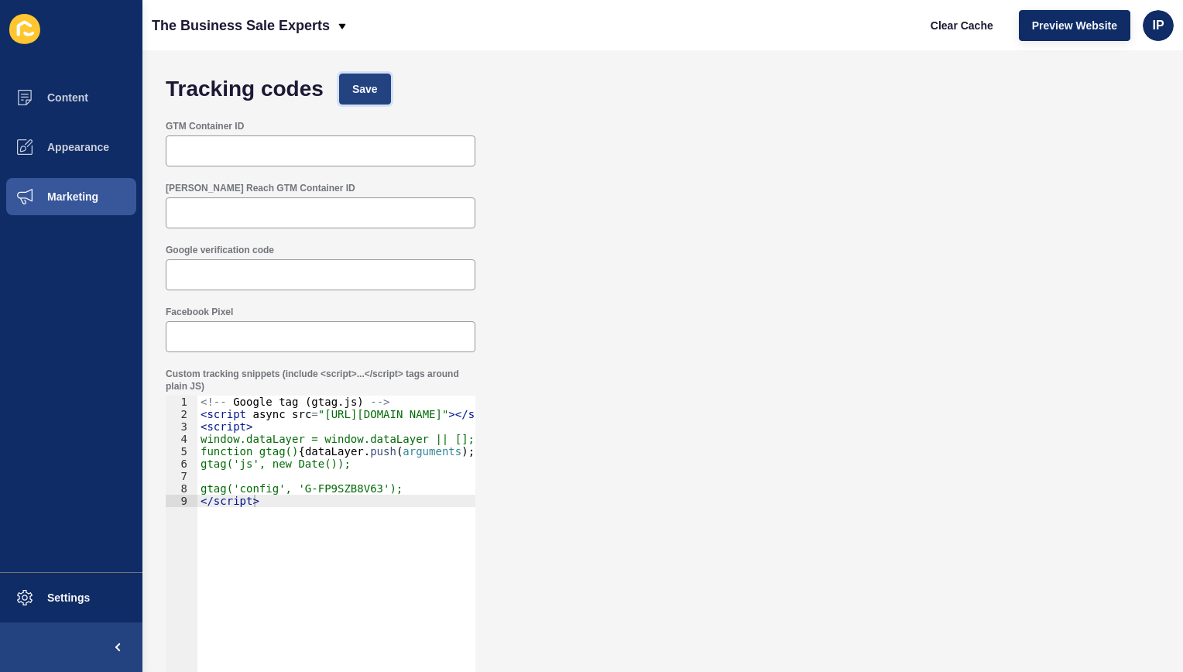
click at [354, 99] on button "Save" at bounding box center [365, 89] width 52 height 31
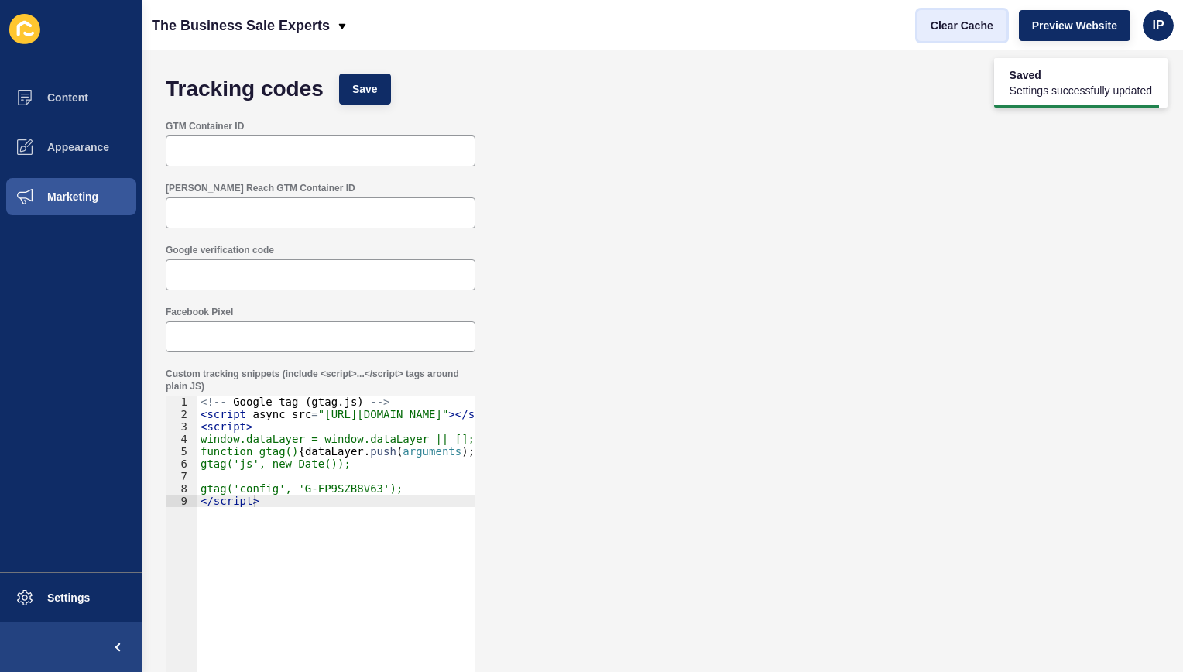
click at [981, 39] on button "Clear Cache" at bounding box center [961, 25] width 89 height 31
